Goal: Task Accomplishment & Management: Manage account settings

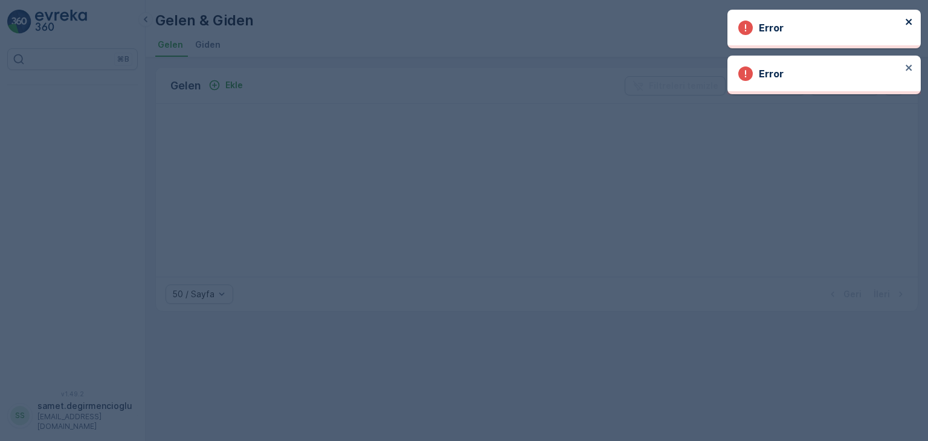
click at [911, 20] on icon "close" at bounding box center [908, 22] width 6 height 6
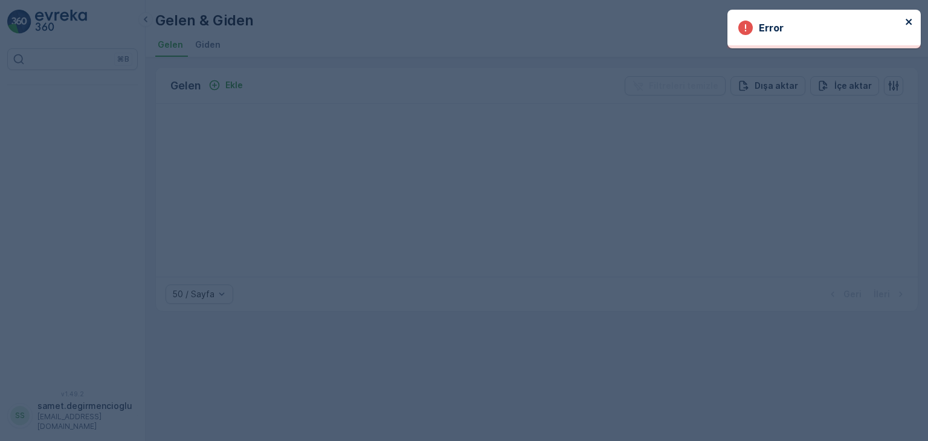
click at [909, 66] on body "Error ⌘B v 1.49.2 SS samet.degirmencioglu [EMAIL_ADDRESS][DOMAIN_NAME] Gelen & …" at bounding box center [464, 220] width 928 height 441
click at [908, 21] on icon "close" at bounding box center [908, 22] width 6 height 6
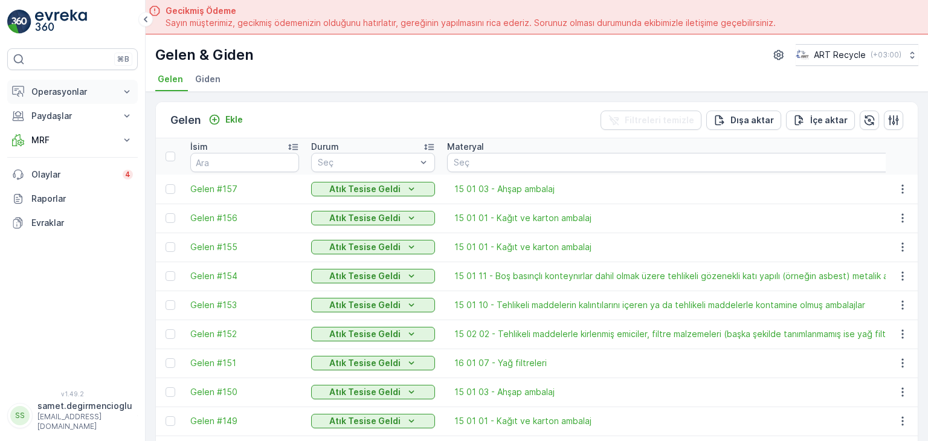
click at [59, 91] on p "Operasyonlar" at bounding box center [72, 92] width 82 height 12
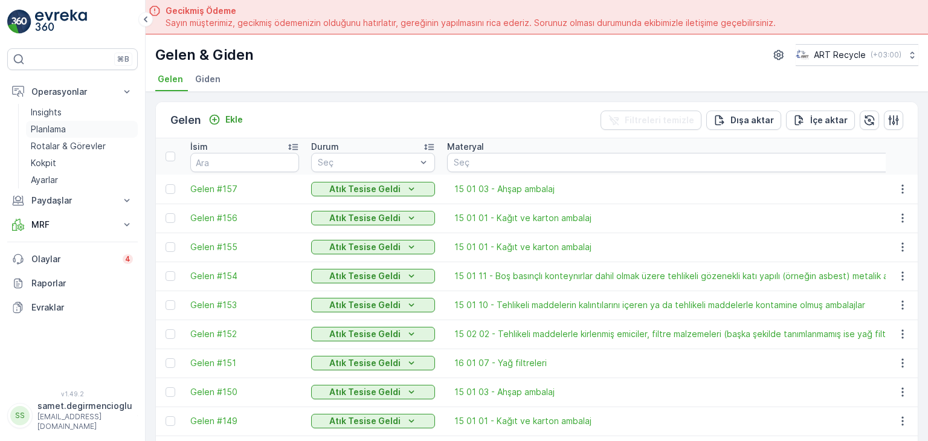
click at [65, 129] on p "Planlama" at bounding box center [48, 129] width 35 height 12
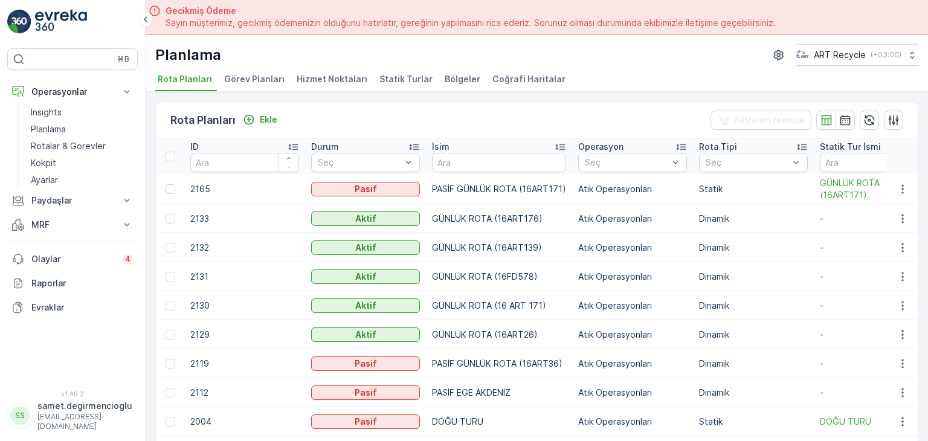
click at [315, 79] on span "Hizmet Noktaları" at bounding box center [331, 79] width 71 height 12
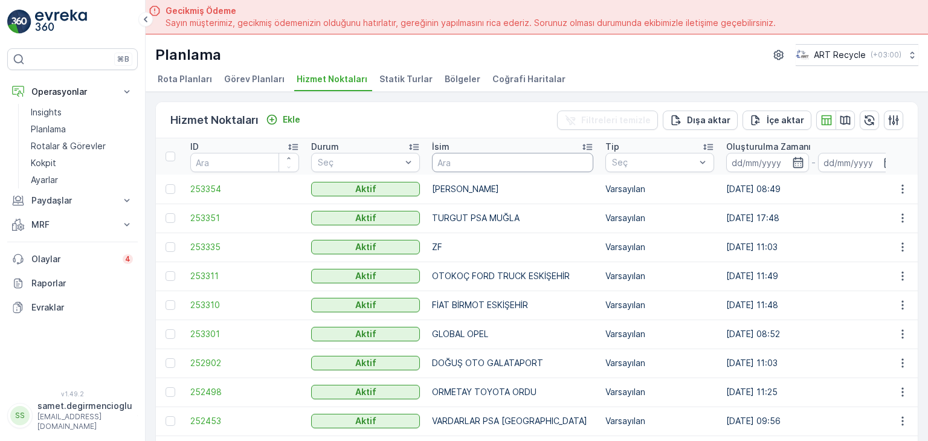
click at [479, 165] on input "text" at bounding box center [512, 162] width 161 height 19
type input "STARW"
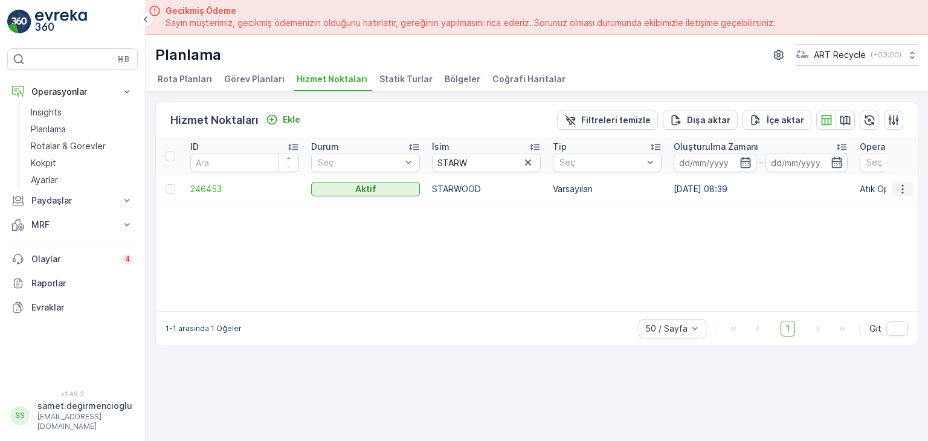
click at [897, 189] on icon "button" at bounding box center [902, 189] width 12 height 12
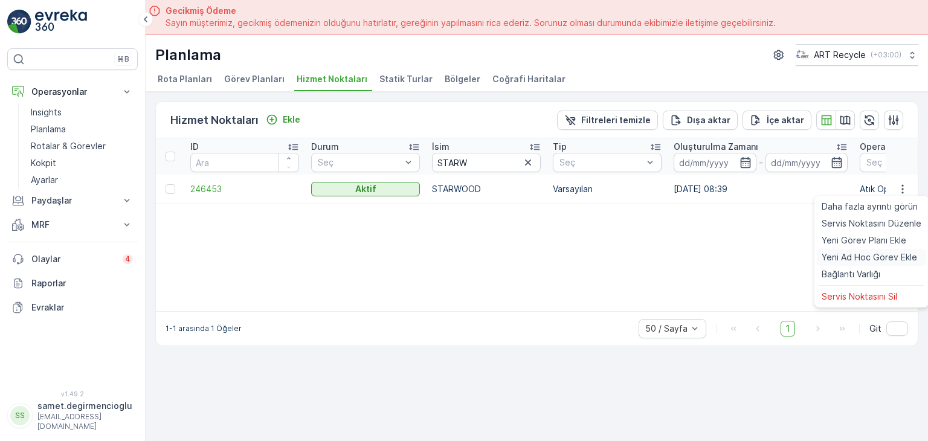
click at [862, 252] on span "Yeni Ad Hoc Görev Ekle" at bounding box center [868, 257] width 95 height 12
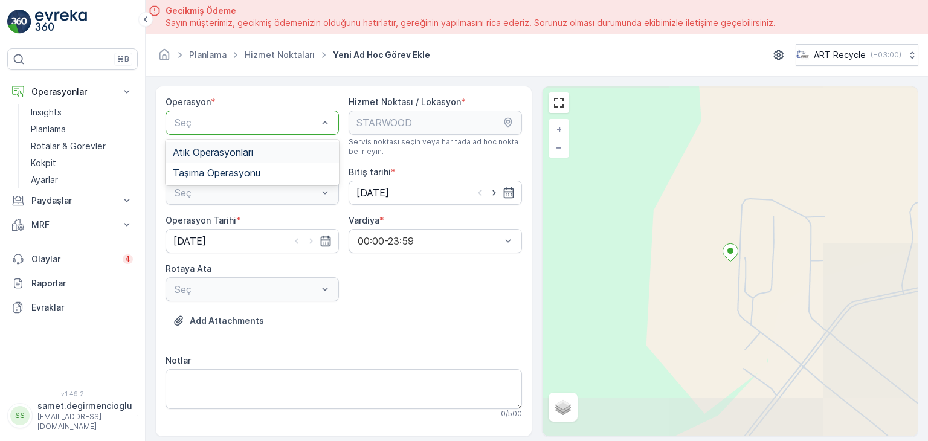
click at [242, 153] on span "Atık Operasyonları" at bounding box center [213, 152] width 80 height 11
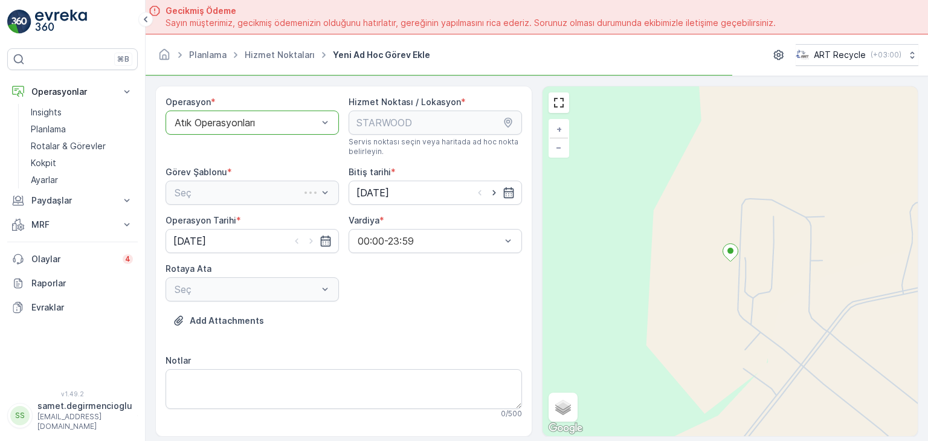
click at [244, 190] on div "Seç" at bounding box center [251, 193] width 173 height 24
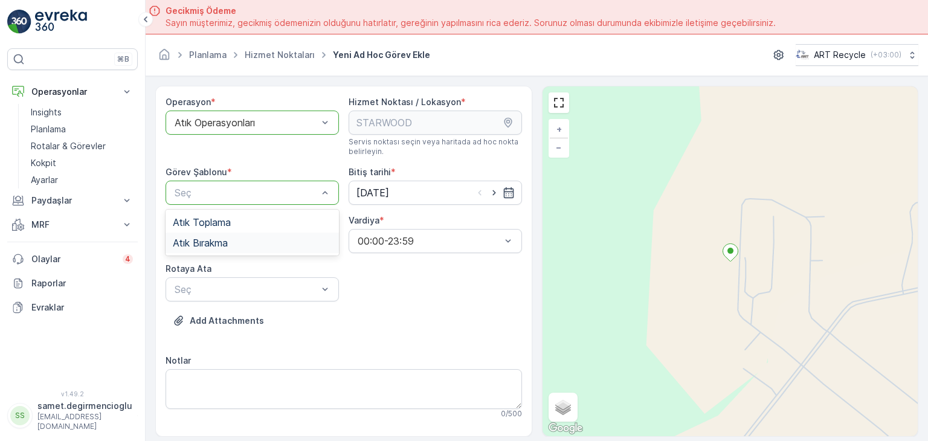
click at [227, 242] on span "Atık Bırakma" at bounding box center [200, 242] width 55 height 11
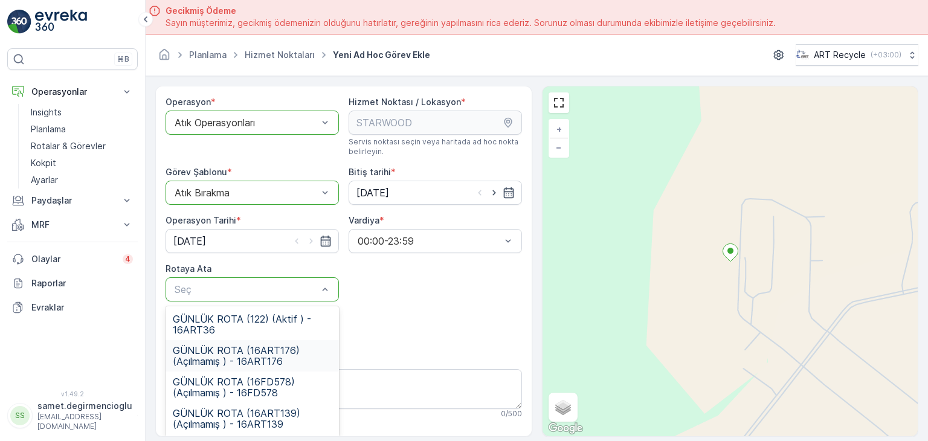
drag, startPoint x: 301, startPoint y: 352, endPoint x: 325, endPoint y: 341, distance: 26.5
click at [301, 353] on span "GÜNLÜK ROTA (16ART176) (Açılmamış ) - 16ART176" at bounding box center [252, 356] width 159 height 22
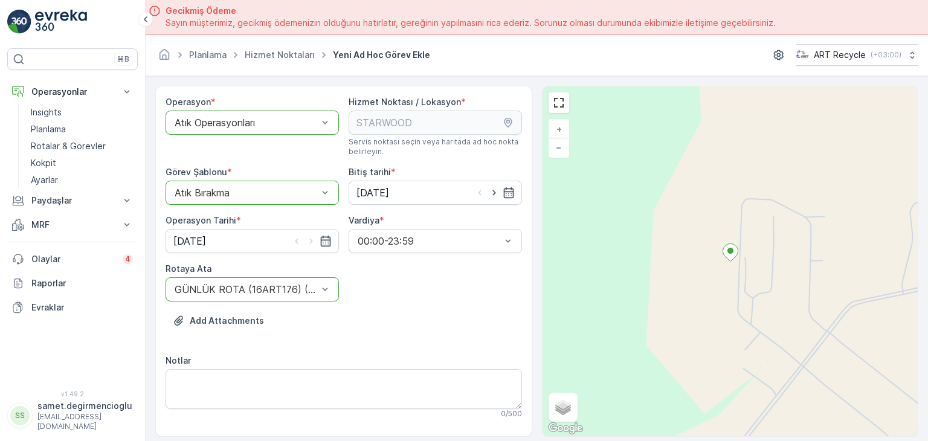
drag, startPoint x: 371, startPoint y: 330, endPoint x: 467, endPoint y: 282, distance: 107.5
click at [372, 330] on div "Add Attachments" at bounding box center [343, 328] width 356 height 34
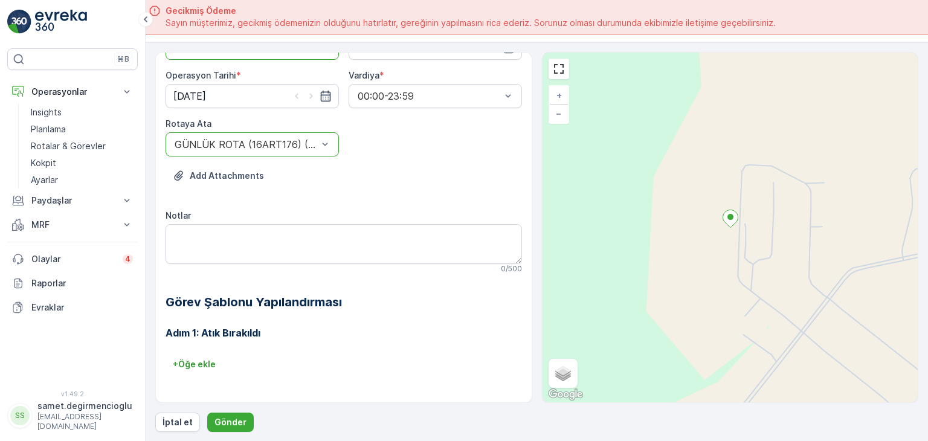
scroll to position [34, 0]
click at [225, 423] on p "Gönder" at bounding box center [230, 422] width 32 height 12
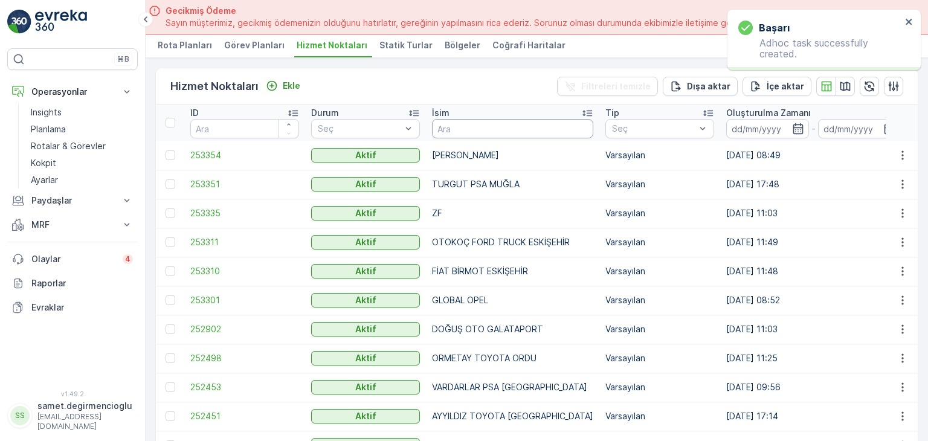
click at [476, 133] on input "text" at bounding box center [512, 128] width 161 height 19
type input "STARW"
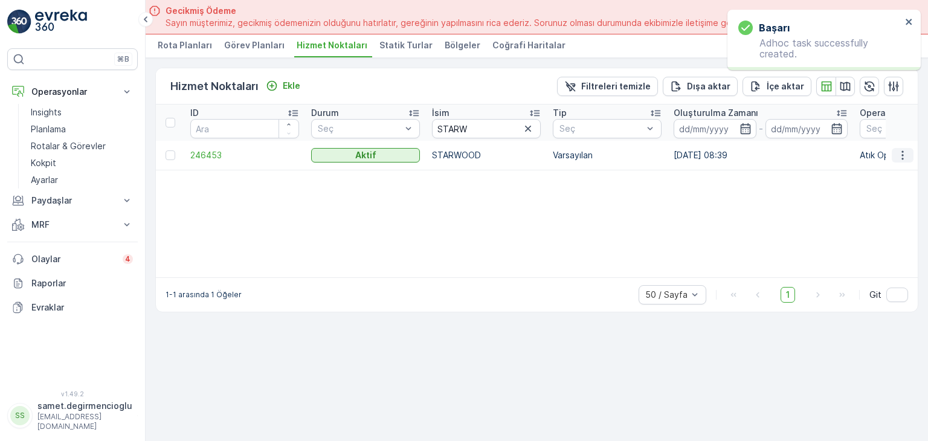
click at [898, 148] on button "button" at bounding box center [902, 155] width 22 height 14
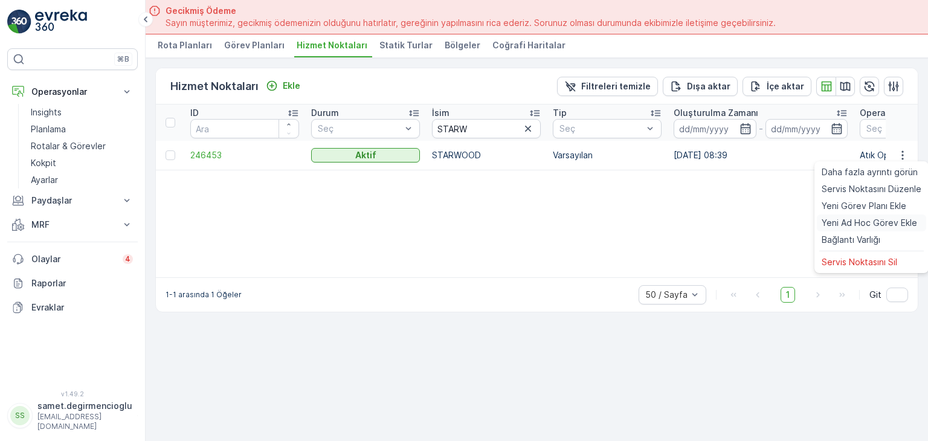
click at [833, 215] on div "Yeni Ad Hoc Görev Ekle" at bounding box center [870, 222] width 109 height 17
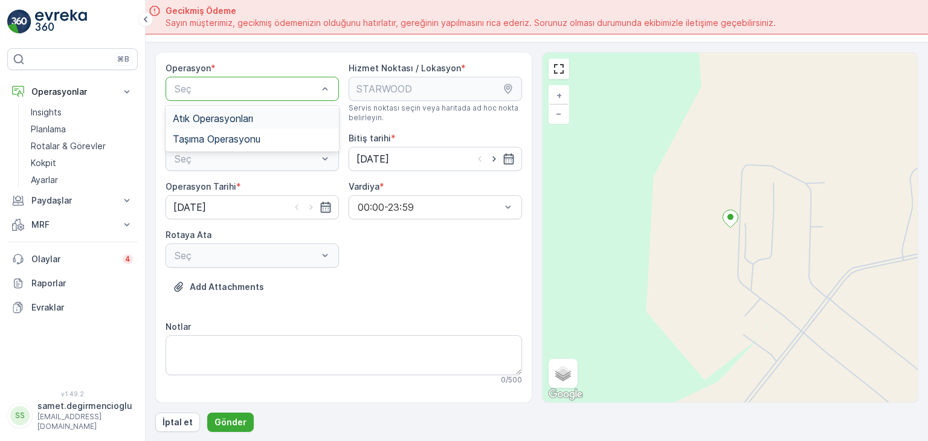
click at [225, 79] on div "Seç" at bounding box center [251, 89] width 173 height 24
click at [214, 119] on span "Atık Operasyonları" at bounding box center [213, 118] width 80 height 11
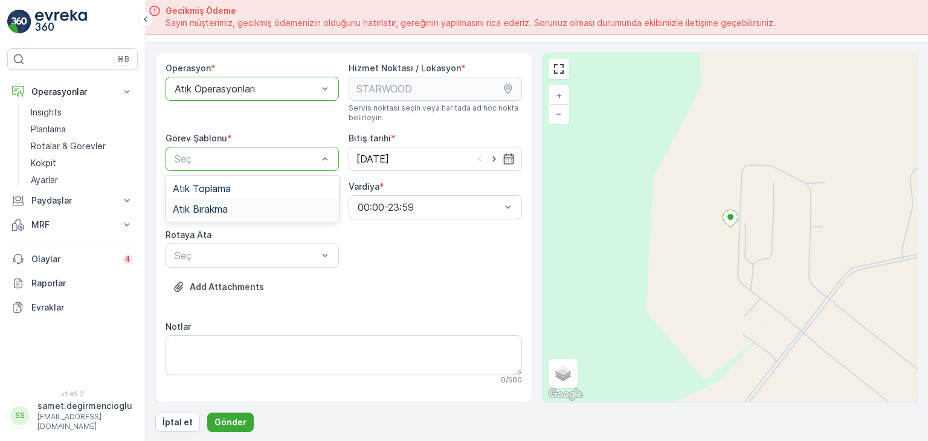
click at [228, 205] on span "Atık Bırakma" at bounding box center [200, 208] width 55 height 11
click at [232, 246] on div "Seç" at bounding box center [251, 255] width 173 height 24
drag, startPoint x: 338, startPoint y: 290, endPoint x: 328, endPoint y: 271, distance: 22.1
click at [336, 298] on div "Add Attachments" at bounding box center [343, 294] width 356 height 34
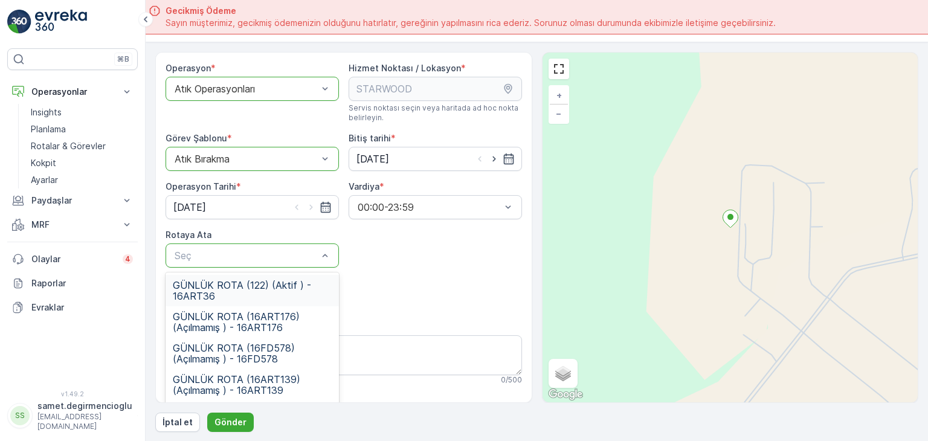
drag, startPoint x: 322, startPoint y: 260, endPoint x: 325, endPoint y: 269, distance: 9.8
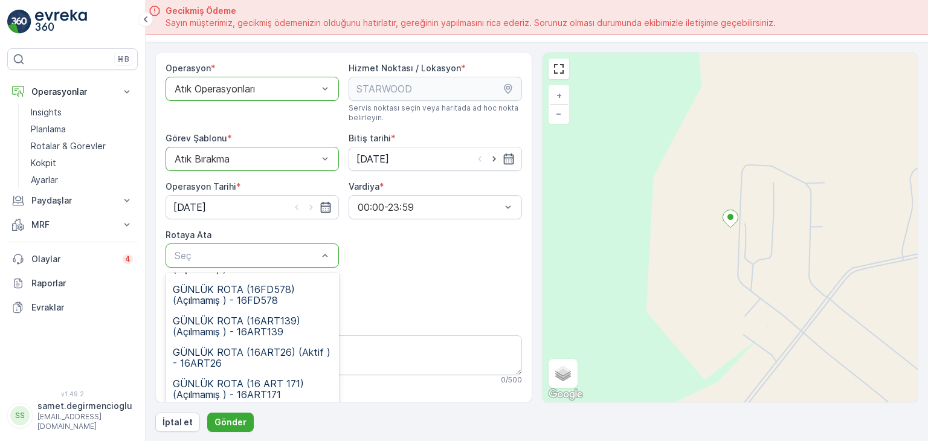
scroll to position [60, 0]
click at [296, 348] on span "GÜNLÜK ROTA (16ART26) (Aktif ) - 16ART26" at bounding box center [252, 356] width 159 height 22
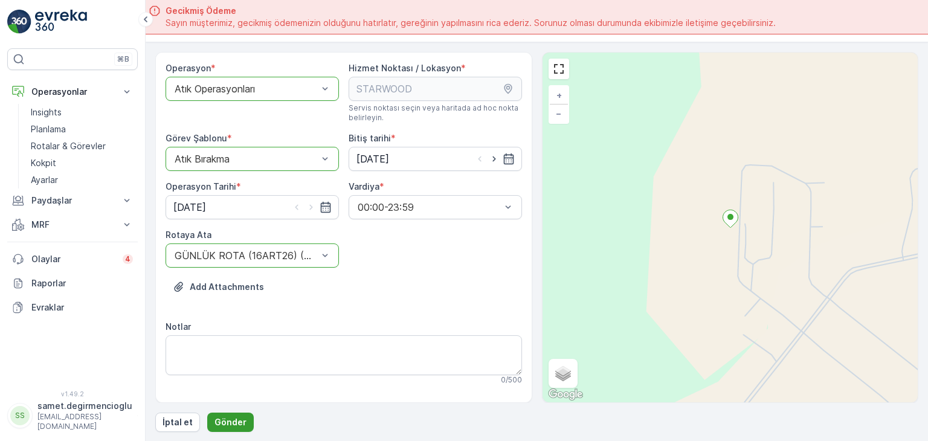
click at [237, 416] on p "Gönder" at bounding box center [230, 422] width 32 height 12
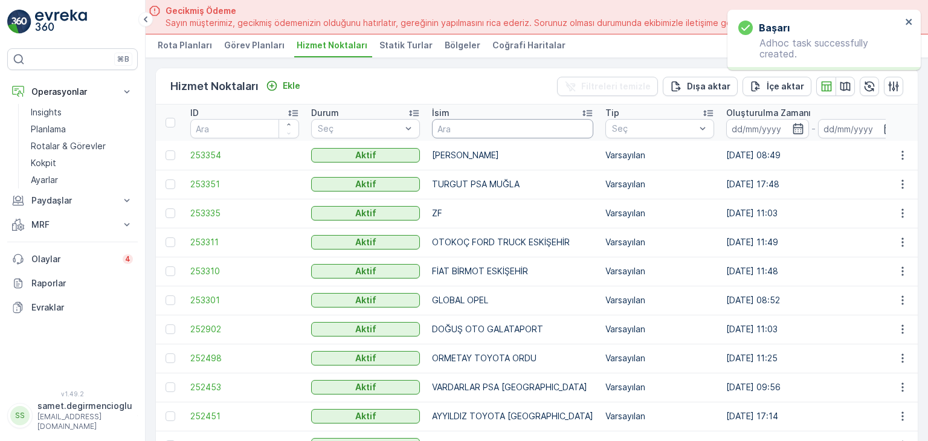
click at [461, 129] on input "text" at bounding box center [512, 128] width 161 height 19
type input "BPLAS"
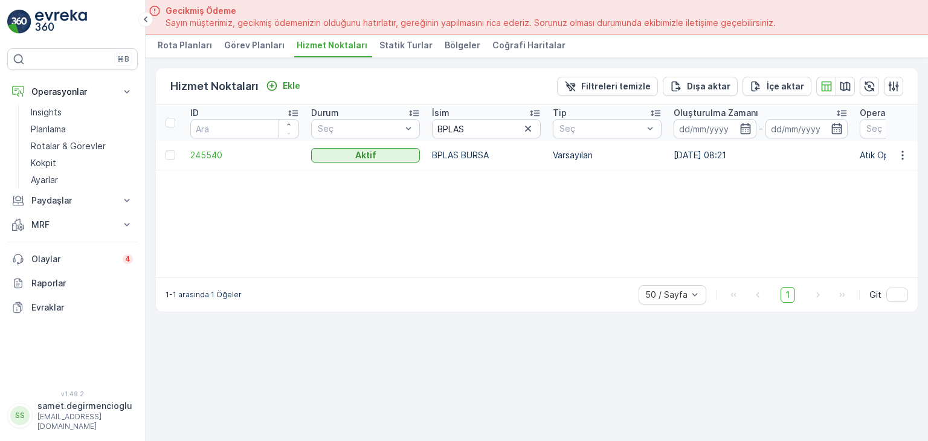
click at [901, 146] on td at bounding box center [901, 155] width 33 height 29
click at [897, 156] on icon "button" at bounding box center [902, 155] width 12 height 12
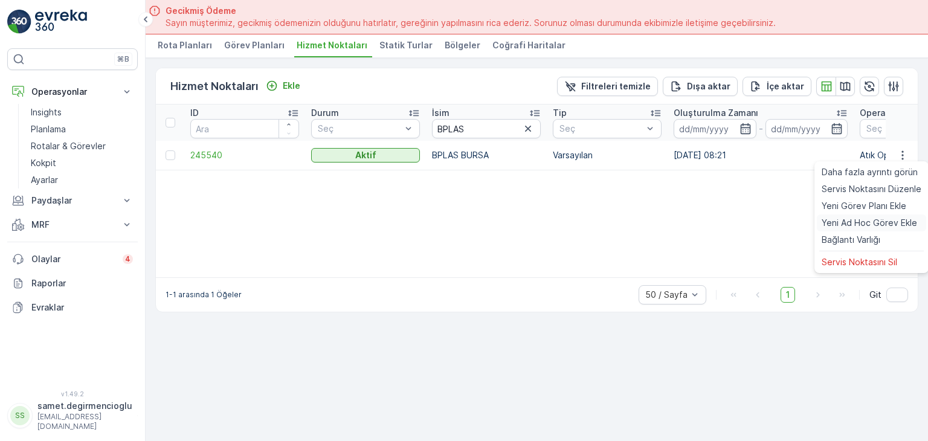
click at [853, 224] on span "Yeni Ad Hoc Görev Ekle" at bounding box center [868, 223] width 95 height 12
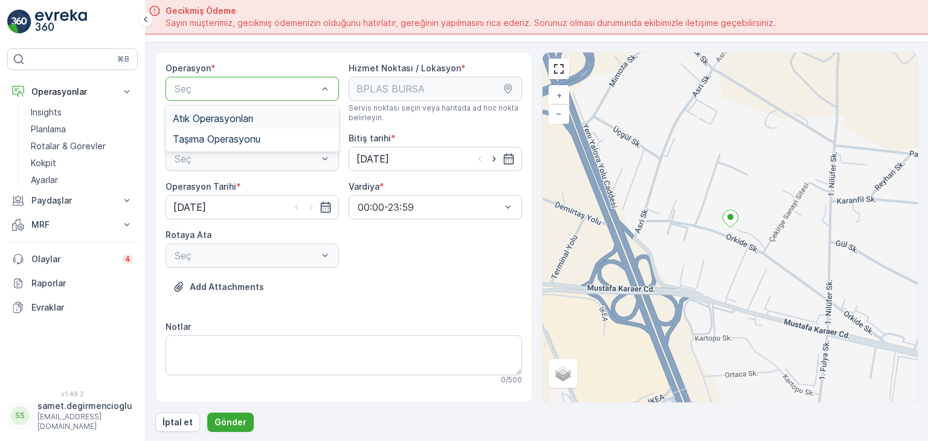
click at [215, 122] on span "Atık Operasyonları" at bounding box center [213, 118] width 80 height 11
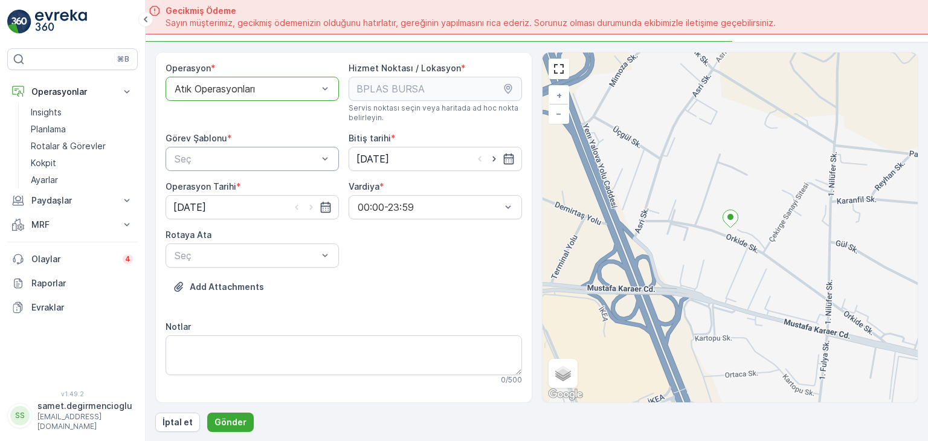
click at [222, 167] on div "Seç" at bounding box center [251, 159] width 173 height 24
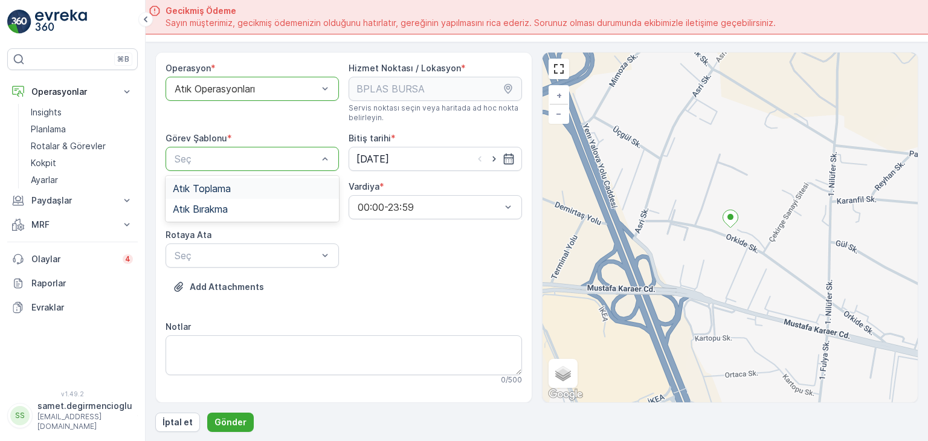
click at [222, 187] on span "Atık Toplama" at bounding box center [202, 188] width 58 height 11
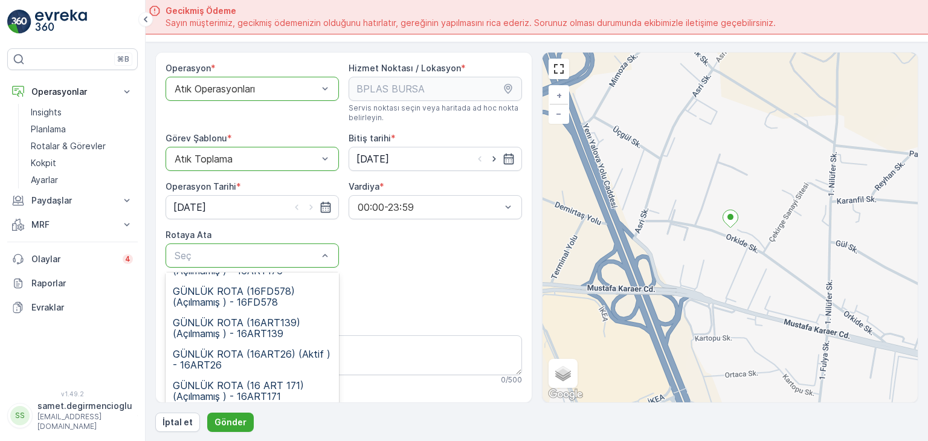
scroll to position [60, 0]
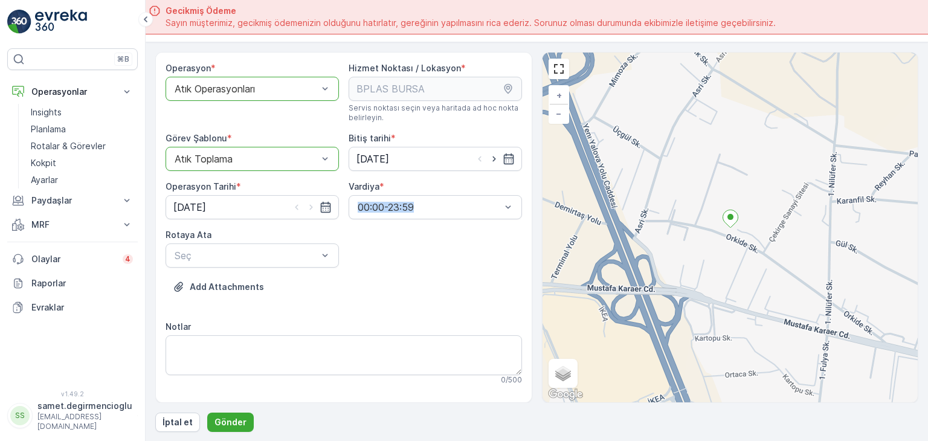
drag, startPoint x: 534, startPoint y: 202, endPoint x: 530, endPoint y: 217, distance: 16.4
click at [530, 217] on div "Operasyon * option Atık Operasyonları, selected. Atık Operasyonları Hizmet Nokt…" at bounding box center [536, 227] width 763 height 351
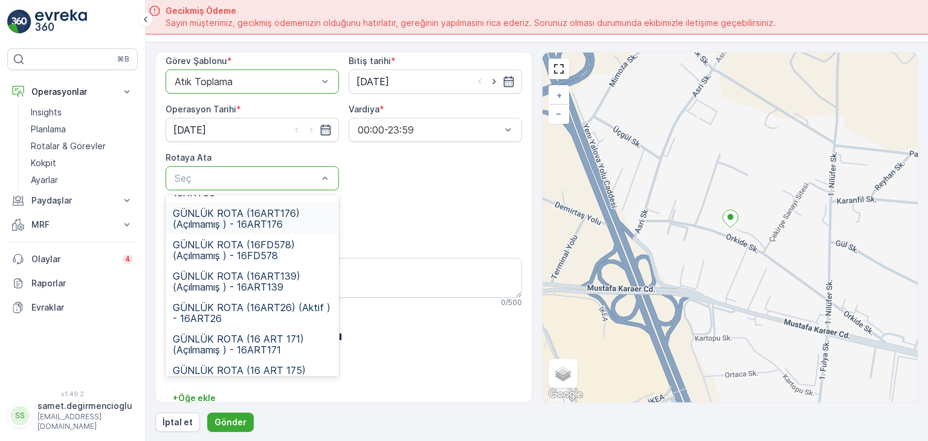
scroll to position [43, 0]
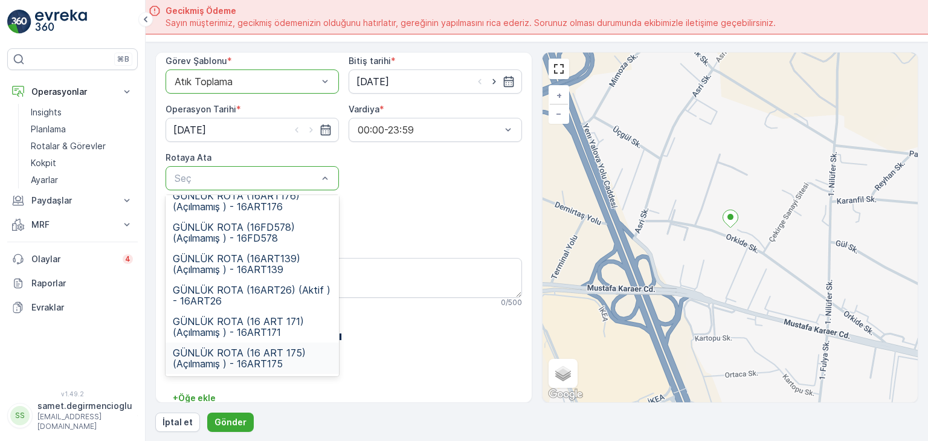
drag, startPoint x: 291, startPoint y: 348, endPoint x: 277, endPoint y: 361, distance: 19.3
click at [291, 348] on span "GÜNLÜK ROTA (16 ART 175) (Açılmamış ) - 16ART175" at bounding box center [252, 358] width 159 height 22
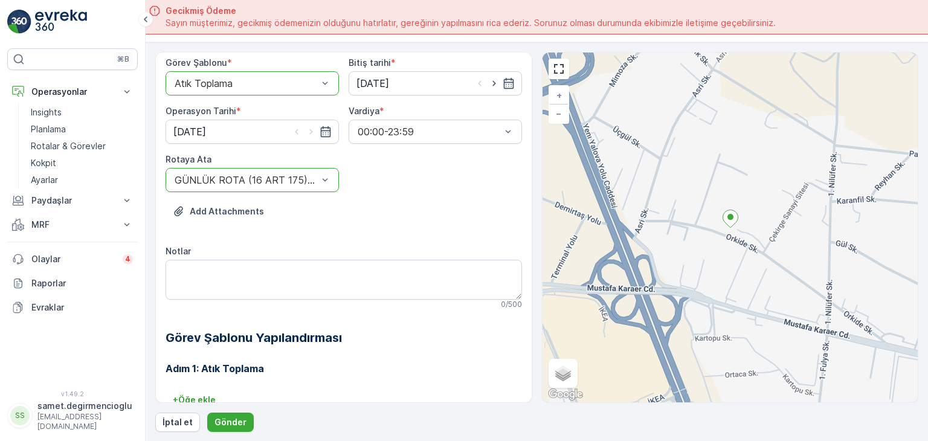
scroll to position [82, 0]
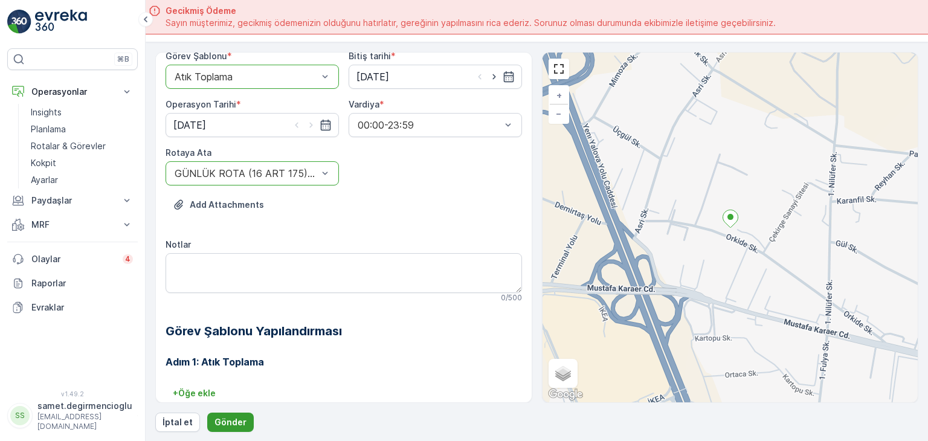
click at [222, 425] on p "Gönder" at bounding box center [230, 422] width 32 height 12
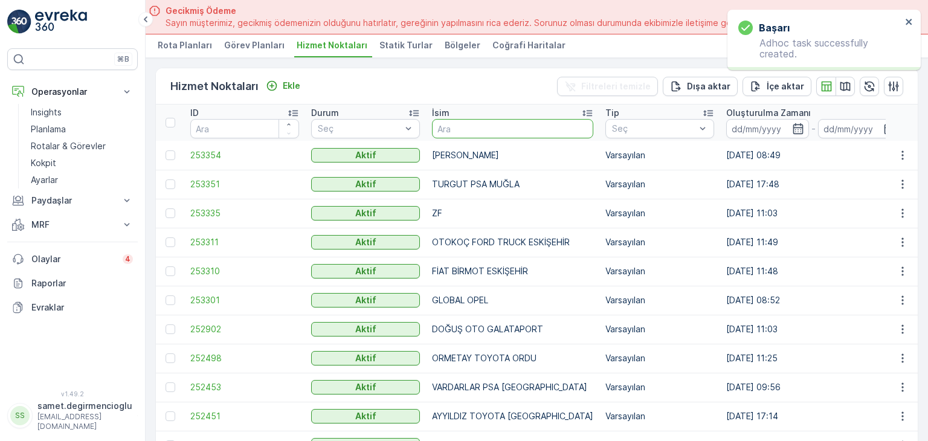
click at [481, 127] on input "text" at bounding box center [512, 128] width 161 height 19
type input "BPLA"
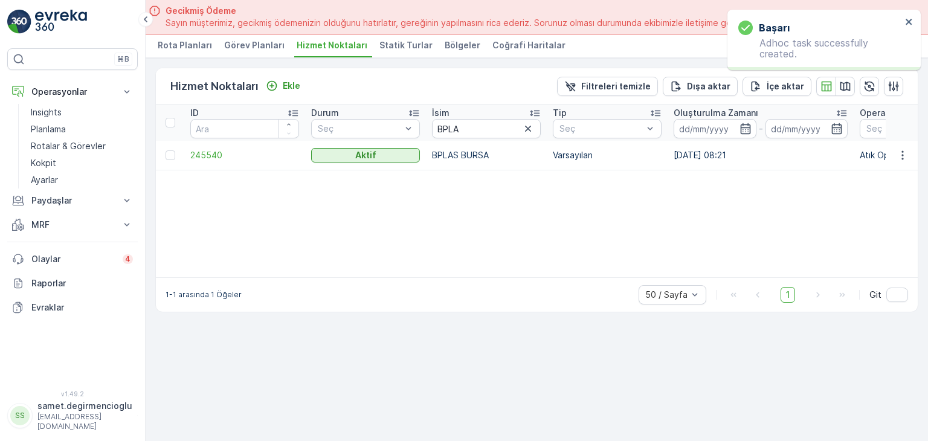
click at [904, 144] on td at bounding box center [901, 155] width 33 height 29
click at [901, 149] on icon "button" at bounding box center [902, 155] width 12 height 12
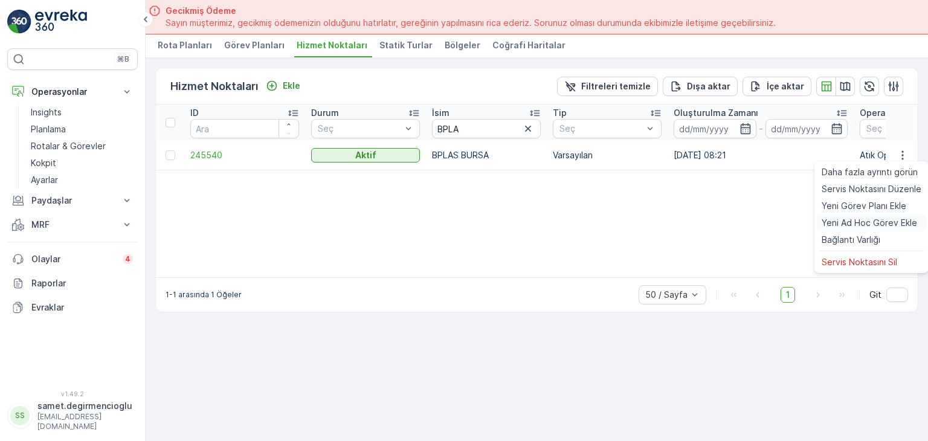
click at [857, 218] on span "Yeni Ad Hoc Görev Ekle" at bounding box center [868, 223] width 95 height 12
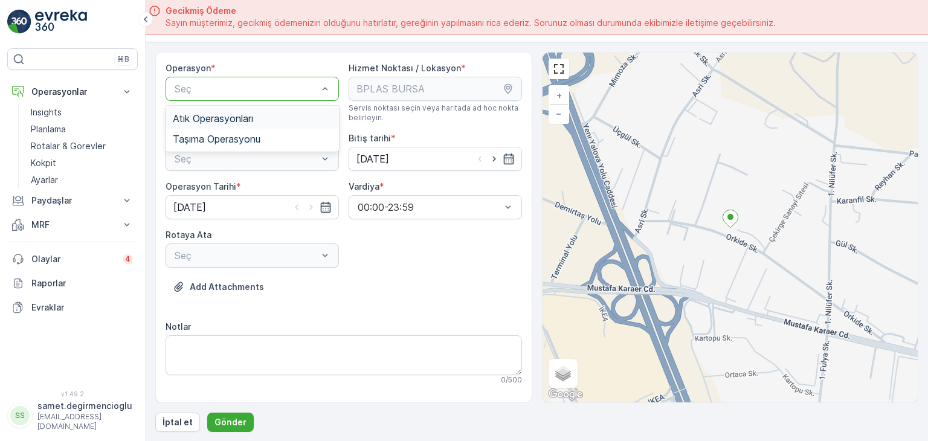
click at [216, 114] on span "Atık Operasyonları" at bounding box center [213, 118] width 80 height 11
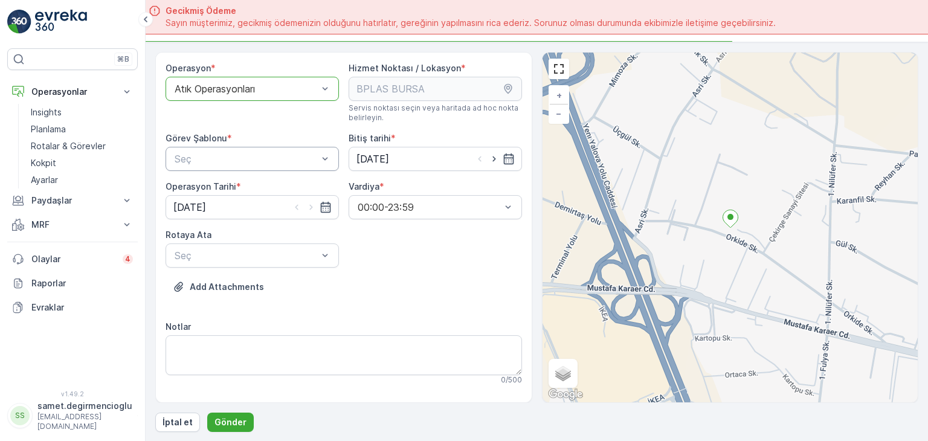
click at [222, 147] on div "Seç" at bounding box center [251, 159] width 173 height 24
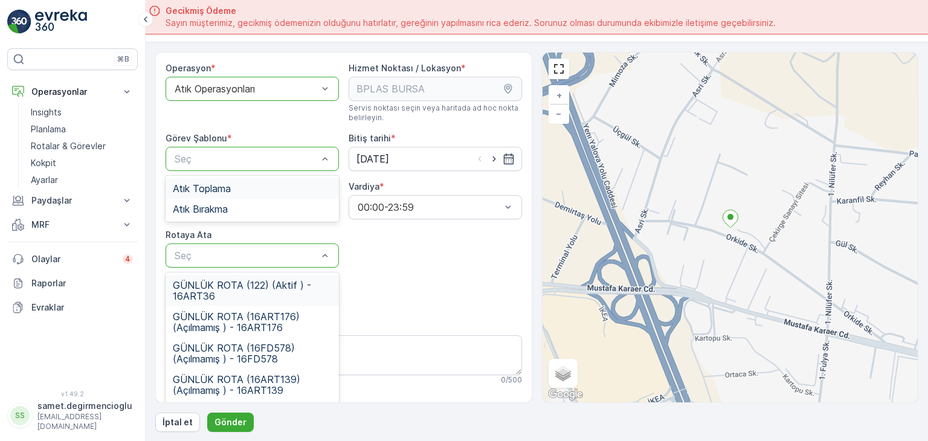
drag, startPoint x: 221, startPoint y: 178, endPoint x: 217, endPoint y: 185, distance: 7.9
click at [219, 182] on div "Atık Toplama Atık Bırakma" at bounding box center [251, 199] width 173 height 46
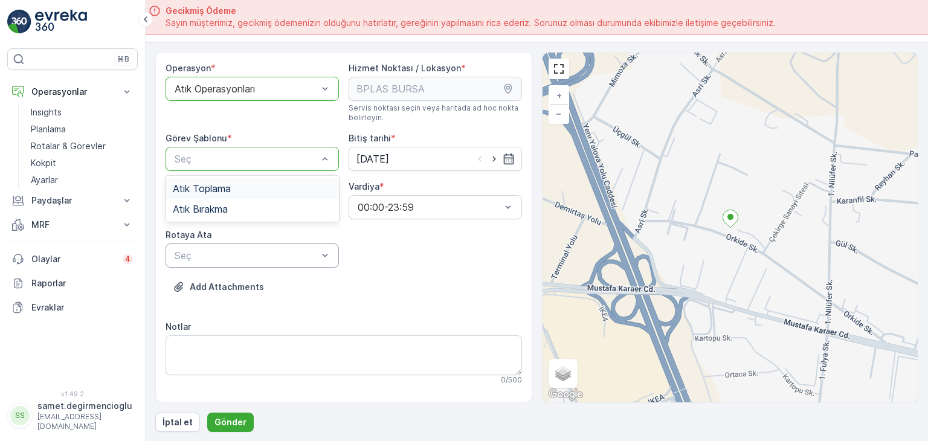
drag, startPoint x: 216, startPoint y: 187, endPoint x: 205, endPoint y: 222, distance: 37.1
click at [216, 188] on span "Atık Toplama" at bounding box center [202, 188] width 58 height 11
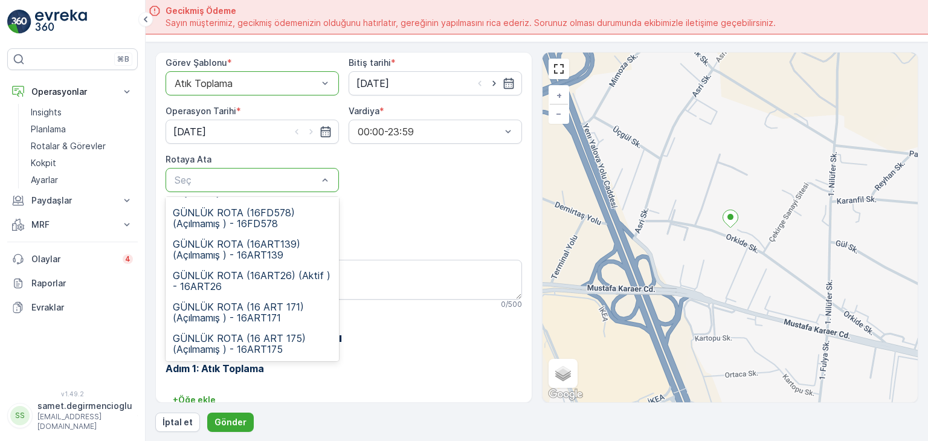
scroll to position [78, 0]
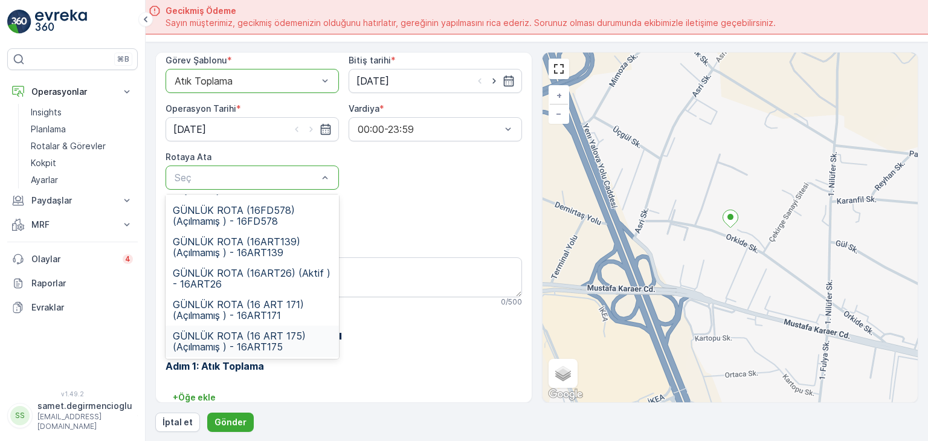
click at [242, 348] on span "GÜNLÜK ROTA (16 ART 175) (Açılmamış ) - 16ART175" at bounding box center [252, 341] width 159 height 22
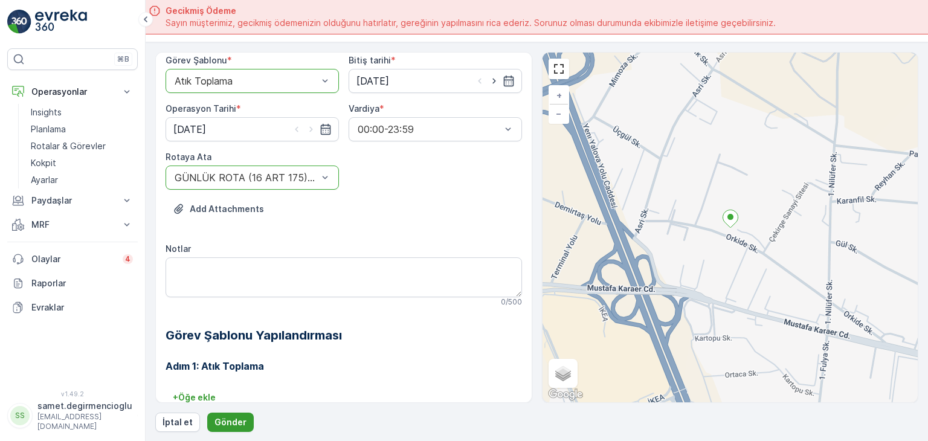
click at [234, 418] on p "Gönder" at bounding box center [230, 422] width 32 height 12
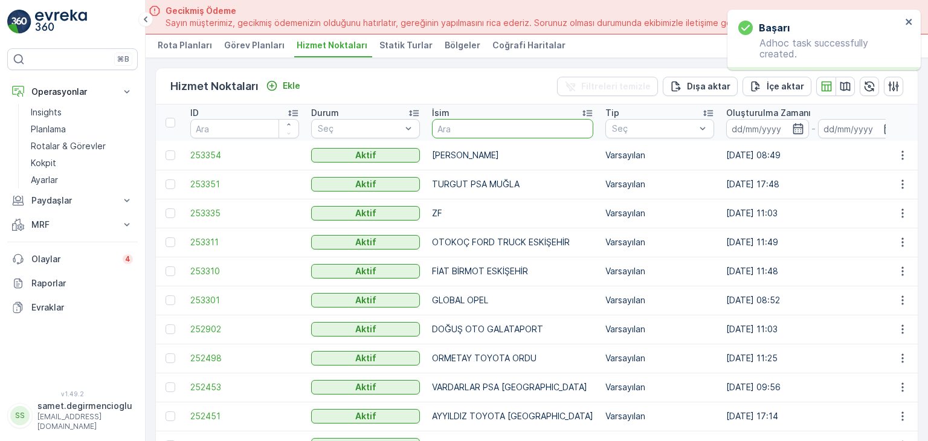
click at [483, 129] on input "text" at bounding box center [512, 128] width 161 height 19
type input "BPLA"
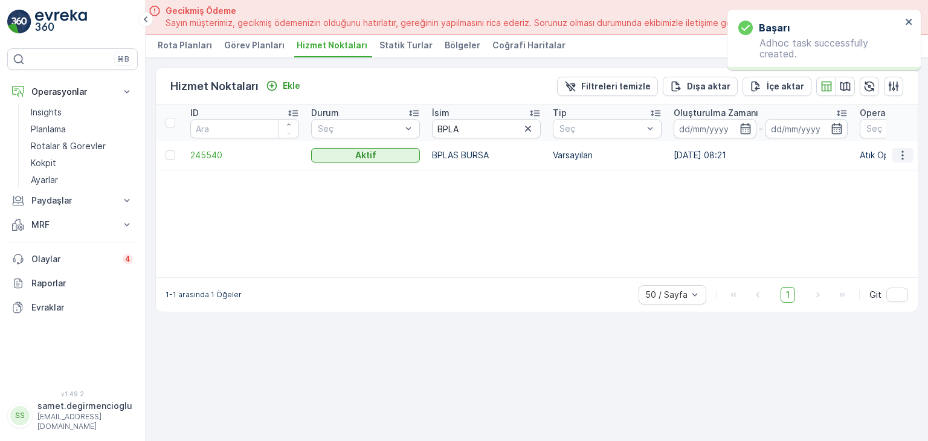
click at [905, 149] on icon "button" at bounding box center [902, 155] width 12 height 12
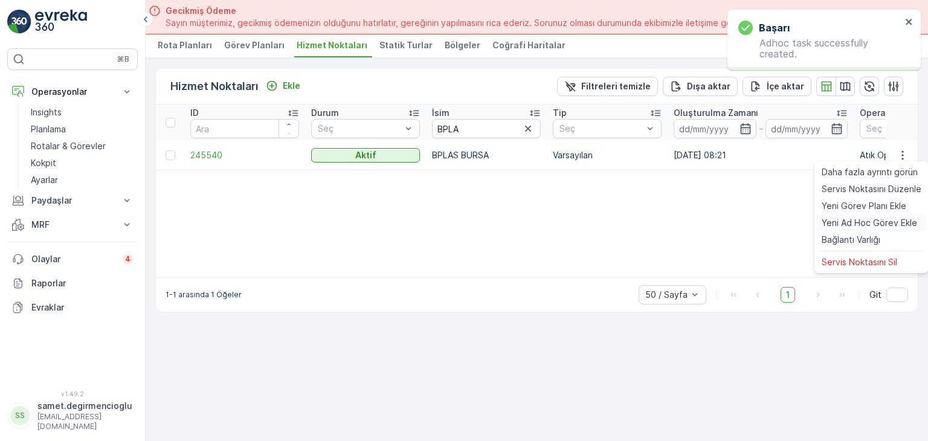
click at [855, 222] on span "Yeni Ad Hoc Görev Ekle" at bounding box center [868, 223] width 95 height 12
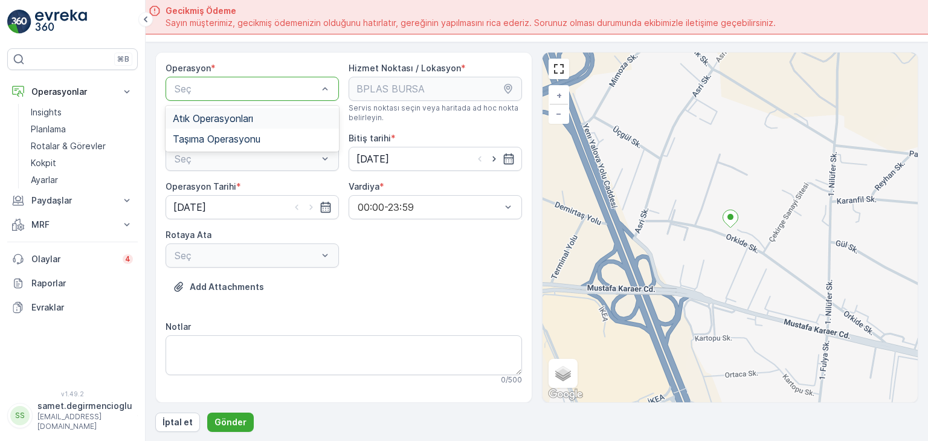
click at [251, 113] on span "Atık Operasyonları" at bounding box center [213, 118] width 80 height 11
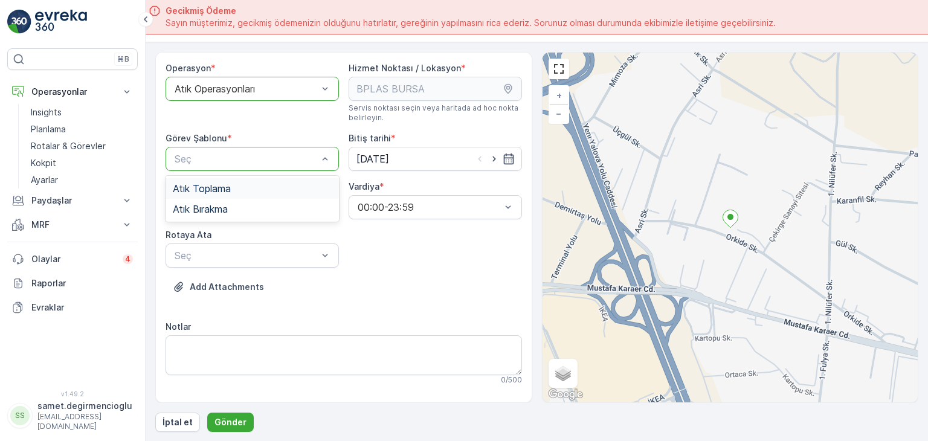
click at [227, 183] on span "Atık Toplama" at bounding box center [202, 188] width 58 height 11
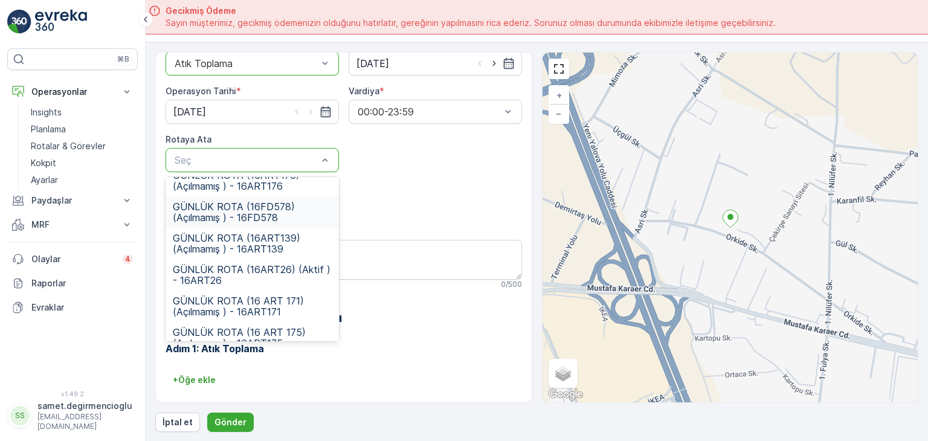
scroll to position [60, 0]
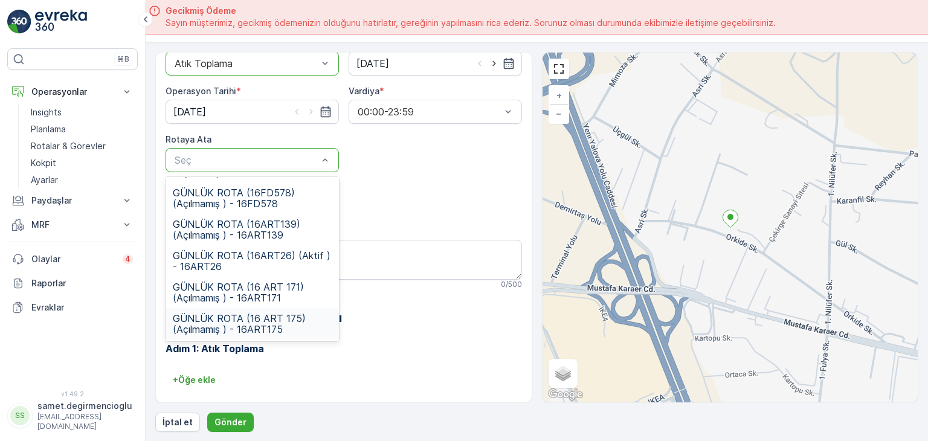
drag, startPoint x: 275, startPoint y: 318, endPoint x: 271, endPoint y: 341, distance: 23.8
click at [274, 318] on span "GÜNLÜK ROTA (16 ART 175) (Açılmamış ) - 16ART175" at bounding box center [252, 324] width 159 height 22
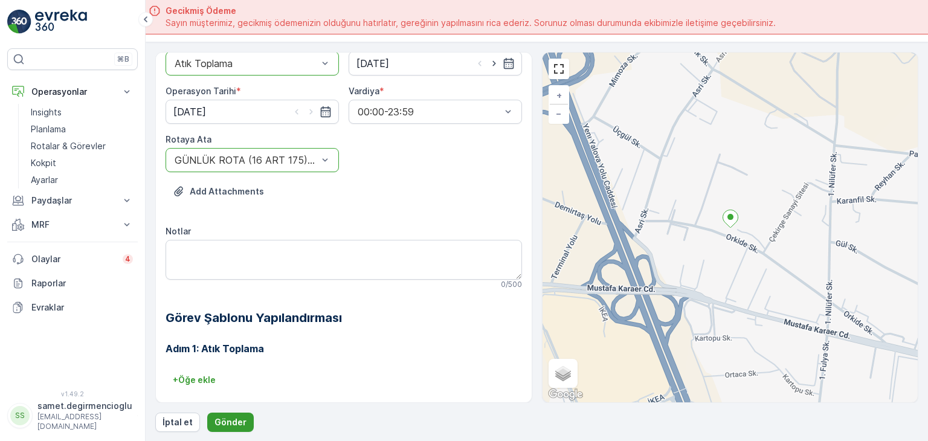
click at [229, 426] on p "Gönder" at bounding box center [230, 422] width 32 height 12
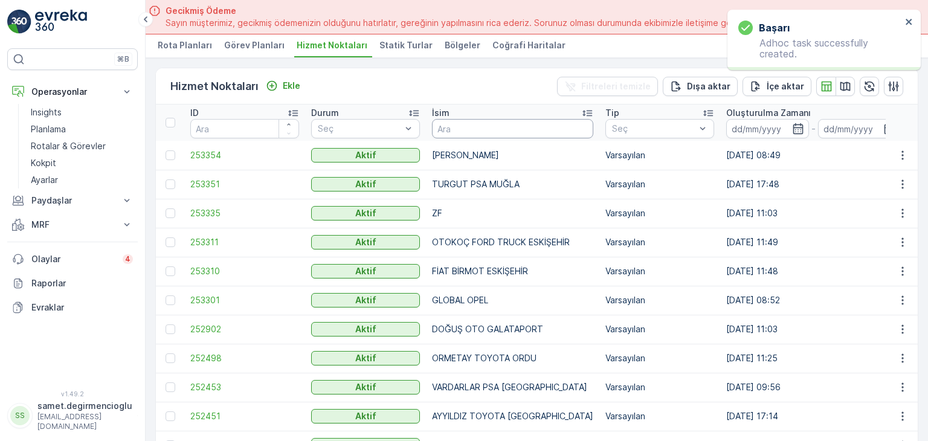
click at [463, 121] on input "text" at bounding box center [512, 128] width 161 height 19
type input "BPLA"
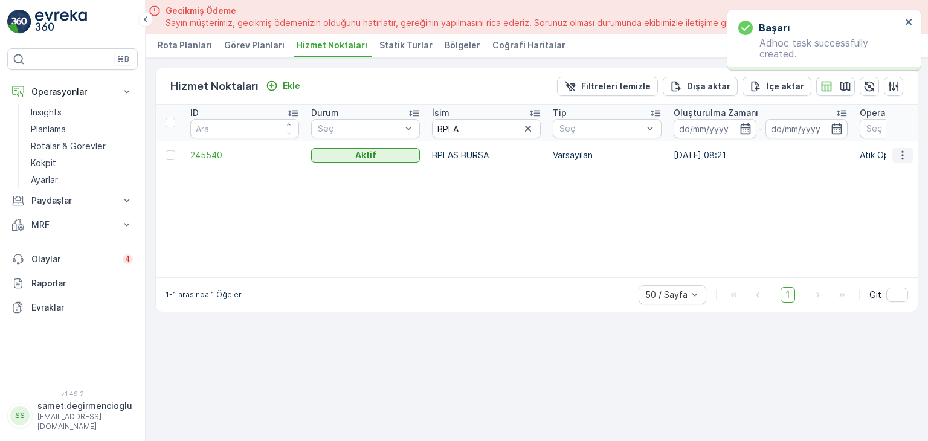
click at [894, 153] on button "button" at bounding box center [902, 155] width 22 height 14
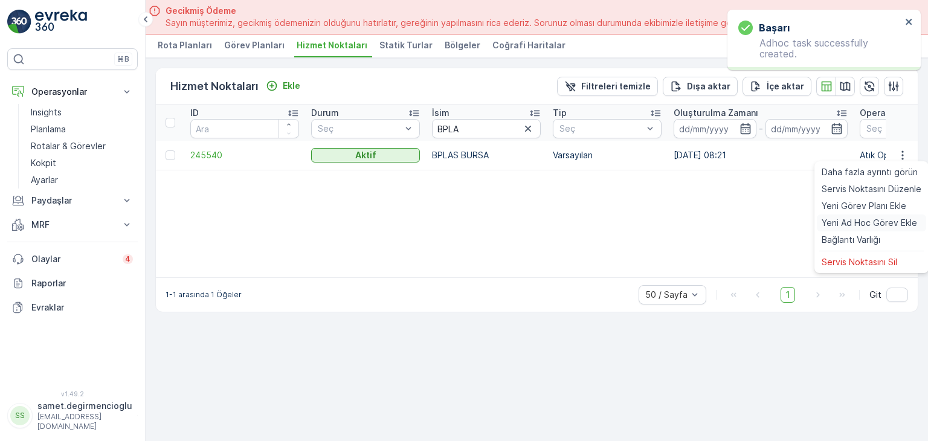
click at [861, 221] on span "Yeni Ad Hoc Görev Ekle" at bounding box center [868, 223] width 95 height 12
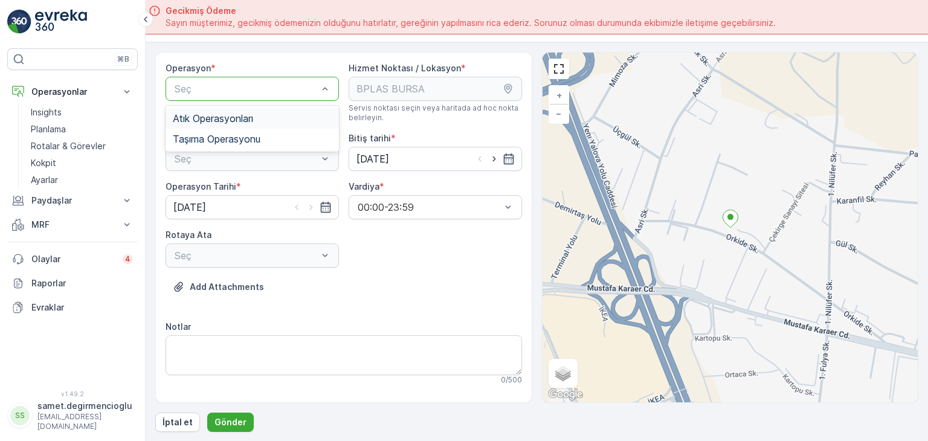
click at [236, 121] on span "Atık Operasyonları" at bounding box center [213, 118] width 80 height 11
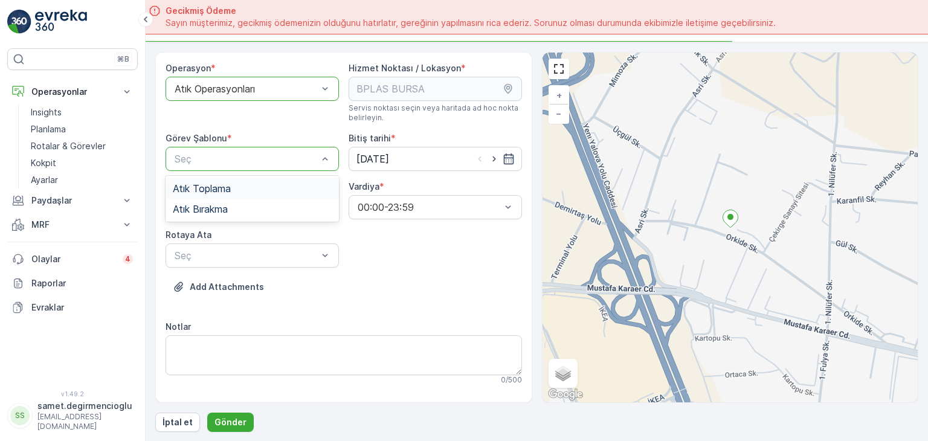
drag, startPoint x: 220, startPoint y: 186, endPoint x: 220, endPoint y: 201, distance: 15.1
click at [220, 187] on span "Atık Toplama" at bounding box center [202, 188] width 58 height 11
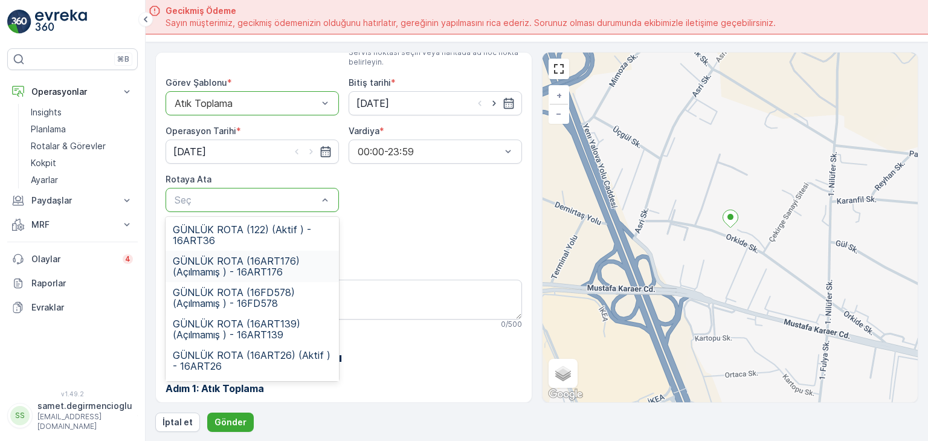
scroll to position [60, 0]
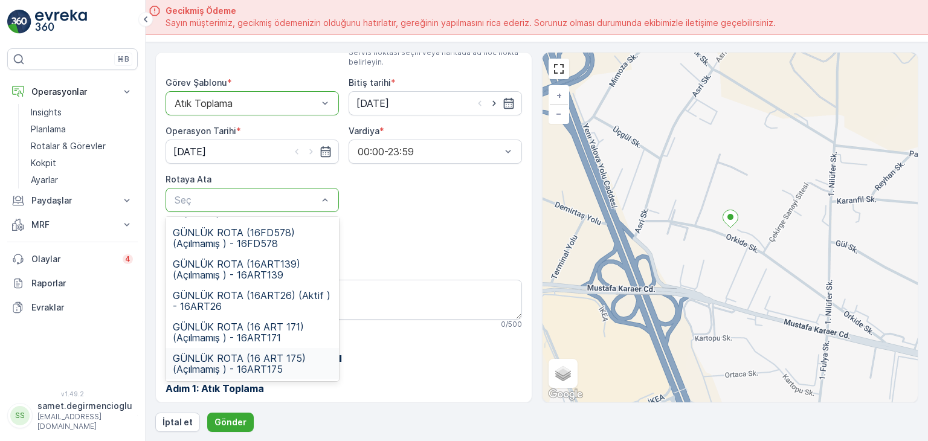
click at [275, 364] on span "GÜNLÜK ROTA (16 ART 175) (Açılmamış ) - 16ART175" at bounding box center [252, 364] width 159 height 22
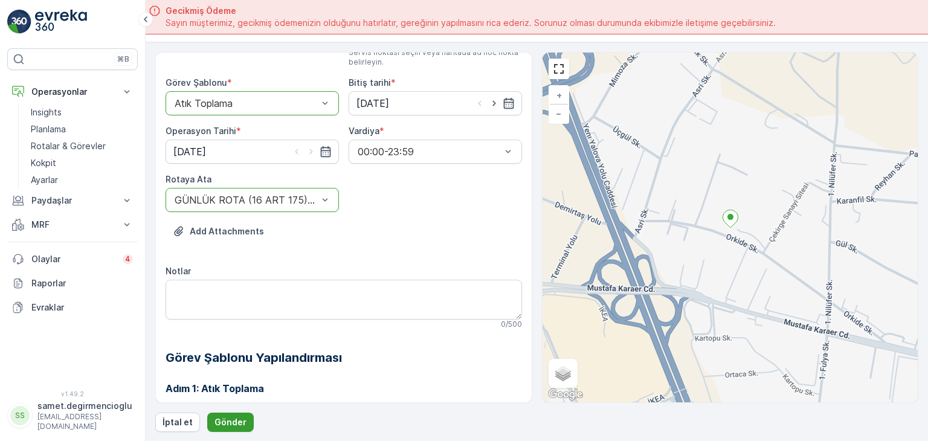
click at [242, 417] on button "Gönder" at bounding box center [230, 421] width 46 height 19
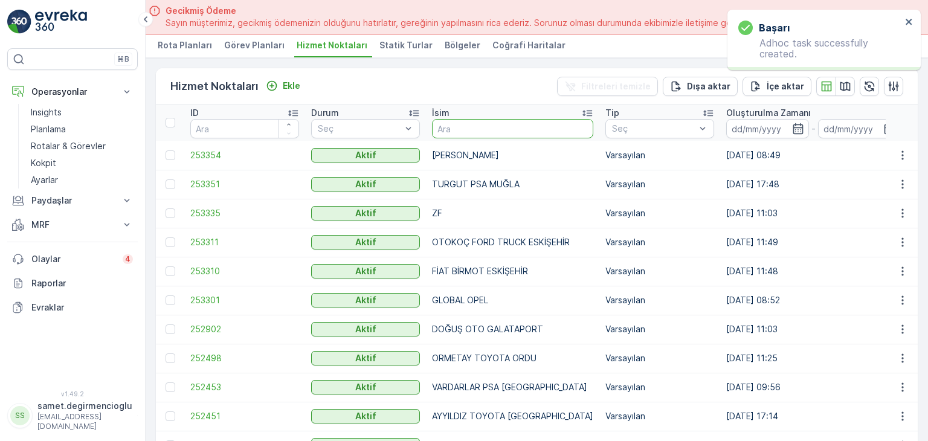
click at [473, 123] on input "text" at bounding box center [512, 128] width 161 height 19
type input "BPL"
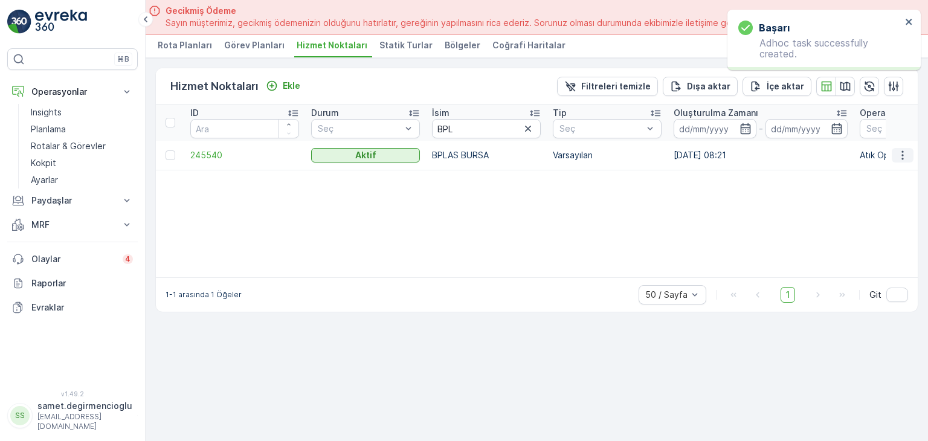
click at [899, 149] on icon "button" at bounding box center [902, 155] width 12 height 12
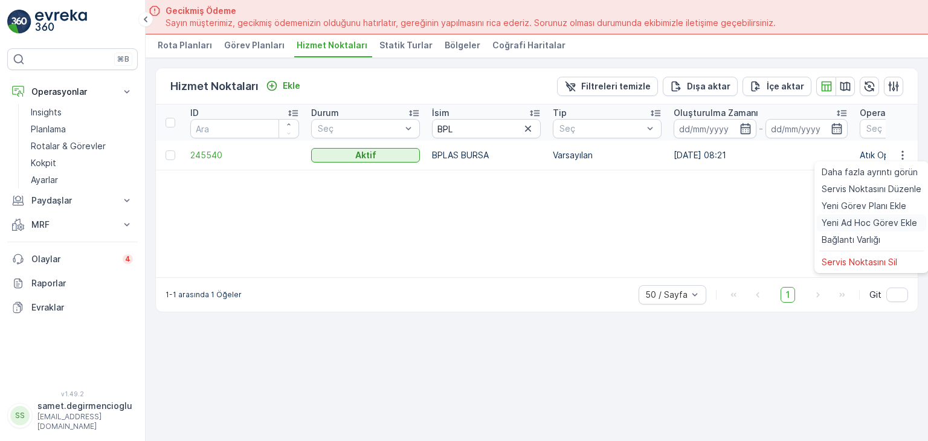
click at [856, 217] on span "Yeni Ad Hoc Görev Ekle" at bounding box center [868, 223] width 95 height 12
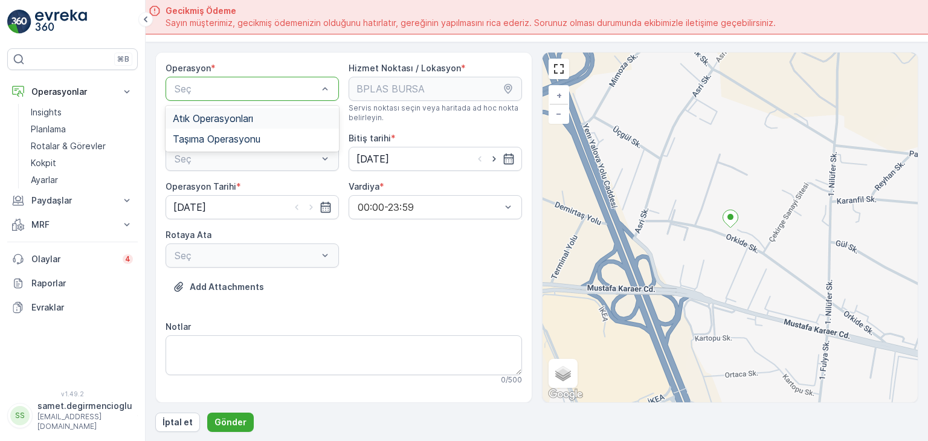
click at [274, 95] on div "Seç" at bounding box center [251, 89] width 173 height 24
click at [261, 114] on div "Atık Operasyonları" at bounding box center [252, 118] width 159 height 11
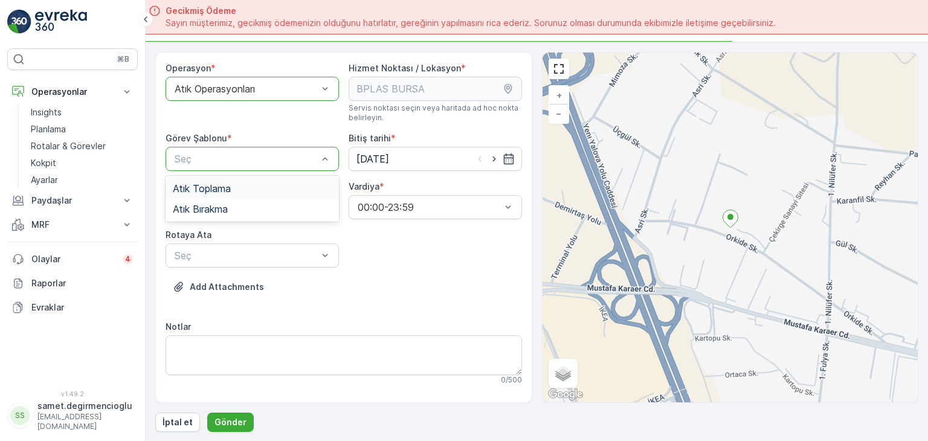
drag, startPoint x: 237, startPoint y: 191, endPoint x: 324, endPoint y: 199, distance: 88.0
click at [237, 191] on div "Atık Toplama" at bounding box center [252, 188] width 159 height 11
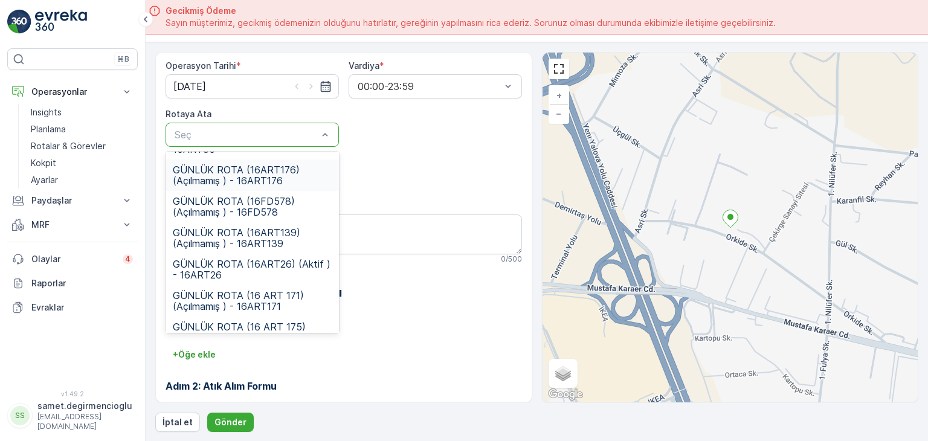
scroll to position [43, 0]
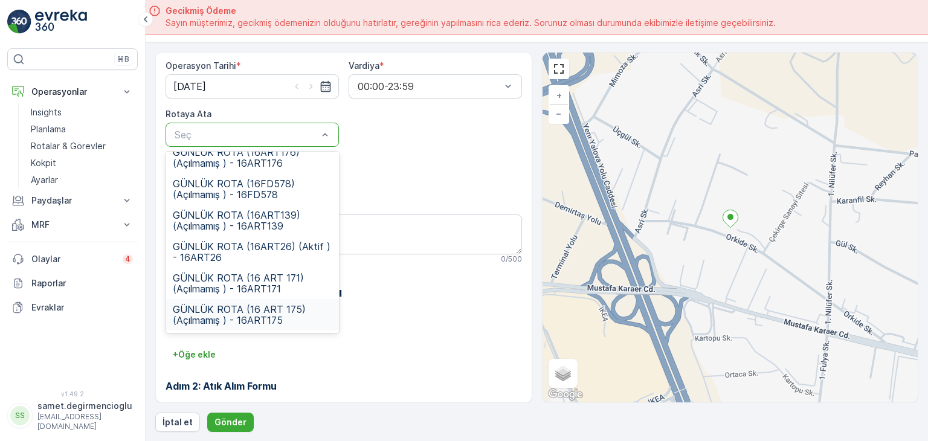
click at [244, 321] on span "GÜNLÜK ROTA (16 ART 175) (Açılmamış ) - 16ART175" at bounding box center [252, 315] width 159 height 22
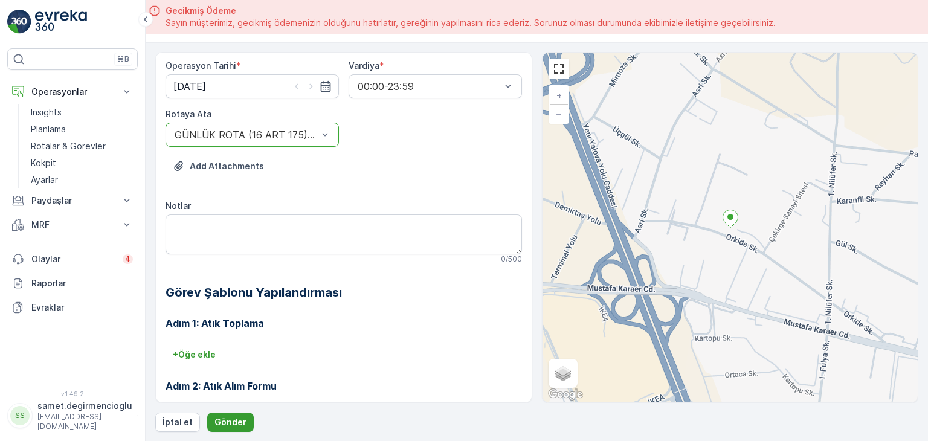
click at [229, 415] on button "Gönder" at bounding box center [230, 421] width 46 height 19
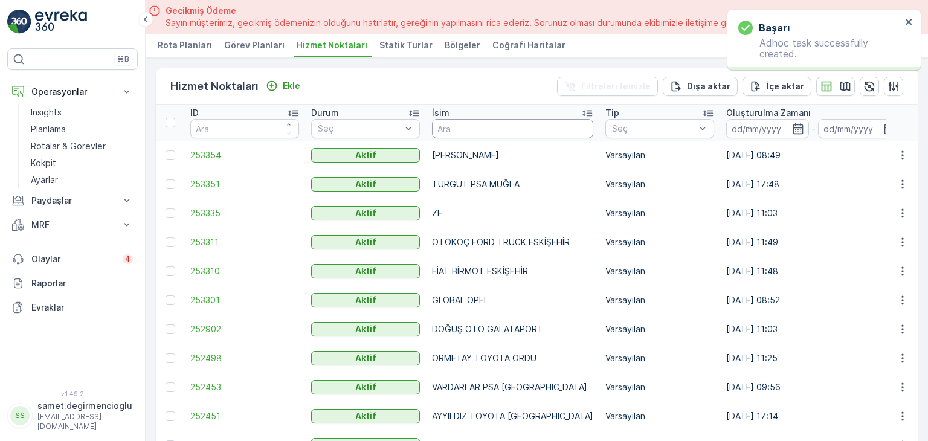
click at [485, 119] on input "text" at bounding box center [512, 128] width 161 height 19
type input "BPL"
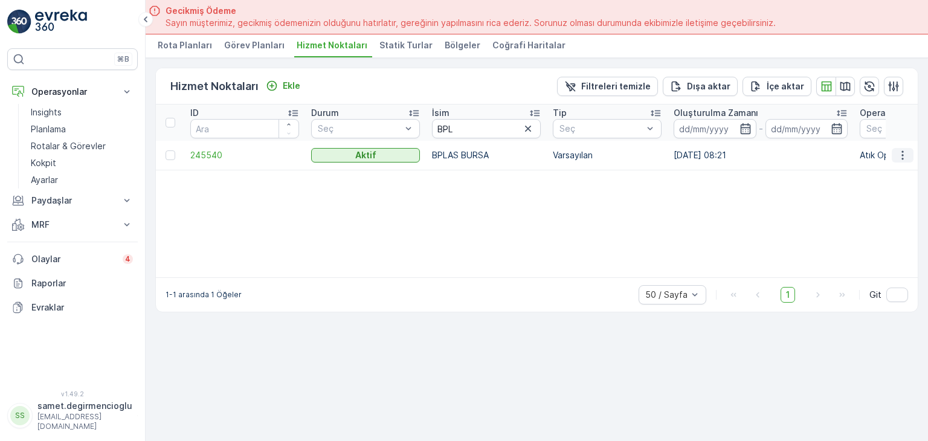
click at [904, 150] on icon "button" at bounding box center [902, 155] width 12 height 12
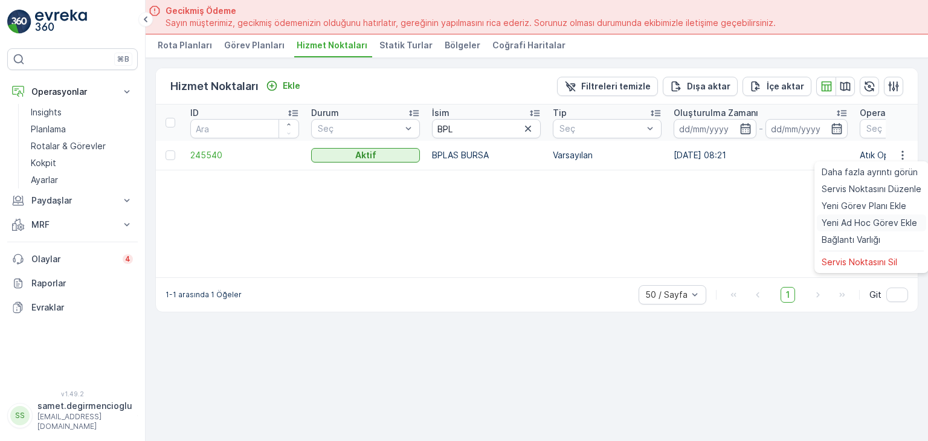
click at [858, 218] on span "Yeni Ad Hoc Görev Ekle" at bounding box center [868, 223] width 95 height 12
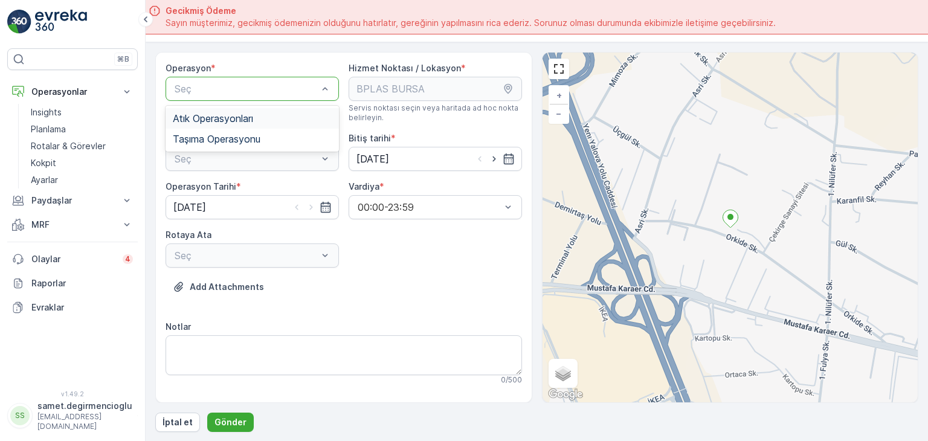
drag, startPoint x: 203, startPoint y: 98, endPoint x: 203, endPoint y: 108, distance: 9.7
click at [203, 97] on div "Seç" at bounding box center [251, 89] width 173 height 24
click at [204, 117] on span "Atık Operasyonları" at bounding box center [213, 118] width 80 height 11
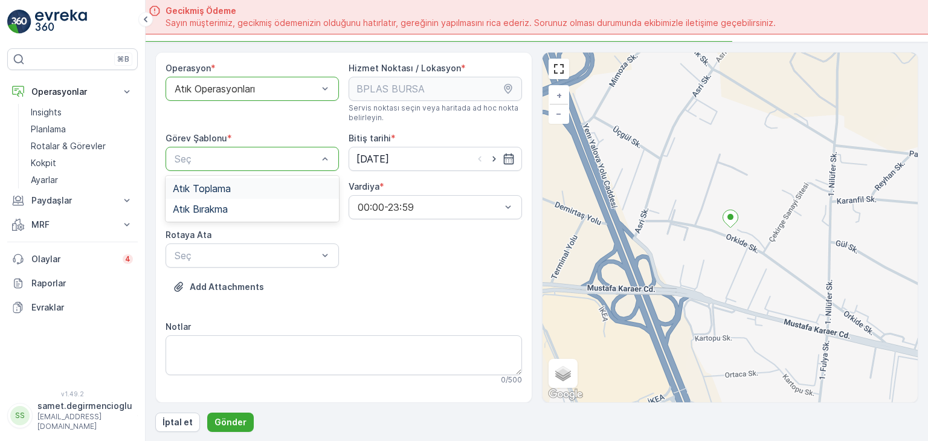
click at [197, 187] on span "Atık Toplama" at bounding box center [202, 188] width 58 height 11
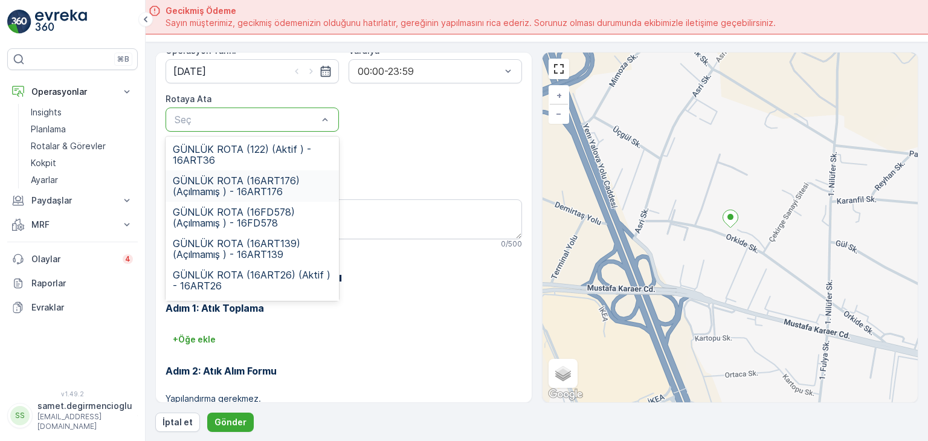
scroll to position [60, 0]
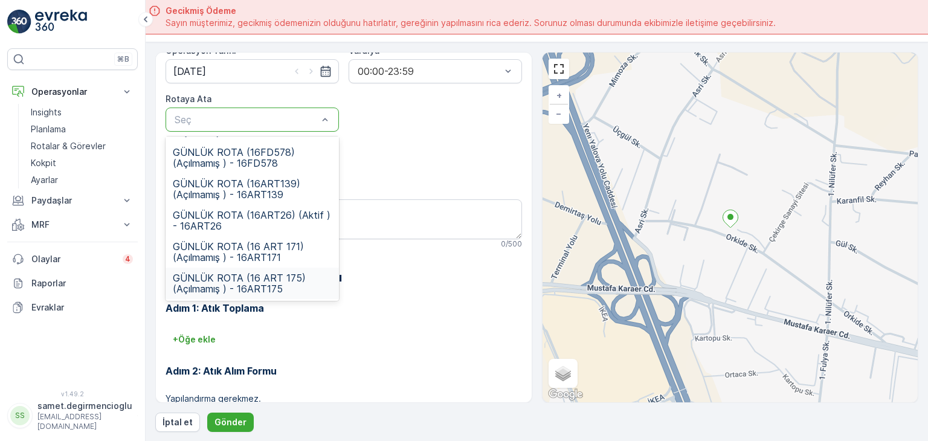
click at [271, 274] on span "GÜNLÜK ROTA (16 ART 175) (Açılmamış ) - 16ART175" at bounding box center [252, 283] width 159 height 22
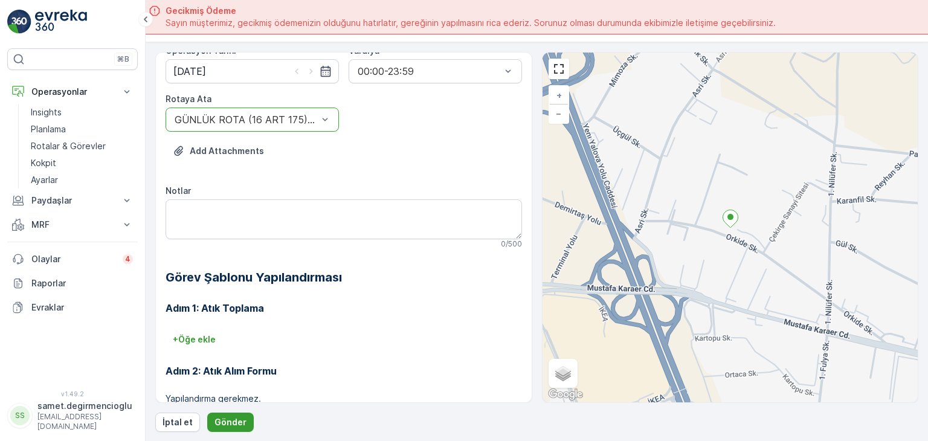
click at [234, 422] on p "Gönder" at bounding box center [230, 422] width 32 height 12
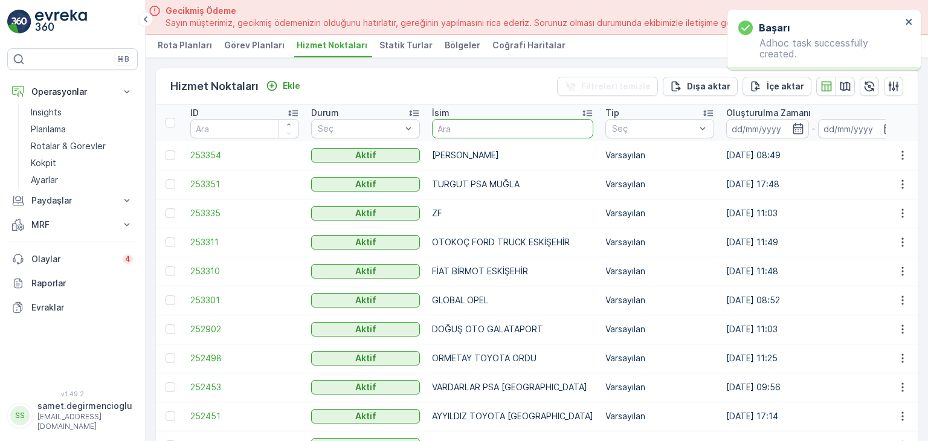
click at [469, 132] on input "text" at bounding box center [512, 128] width 161 height 19
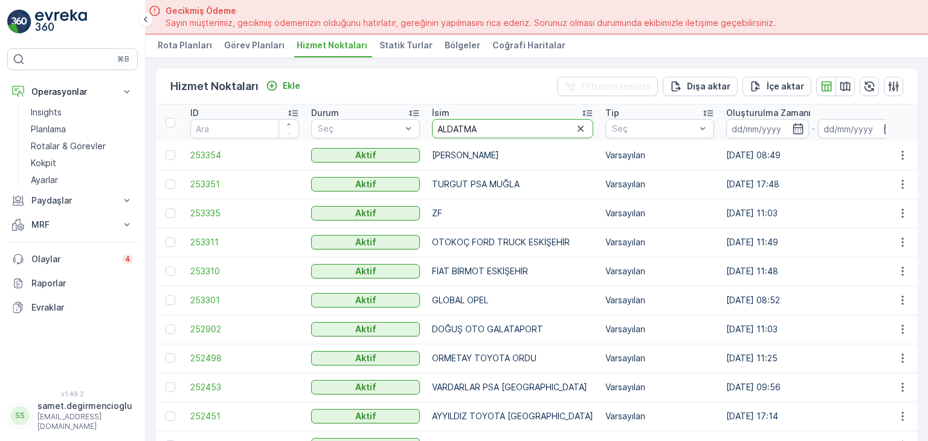
type input "ALDATMAZ"
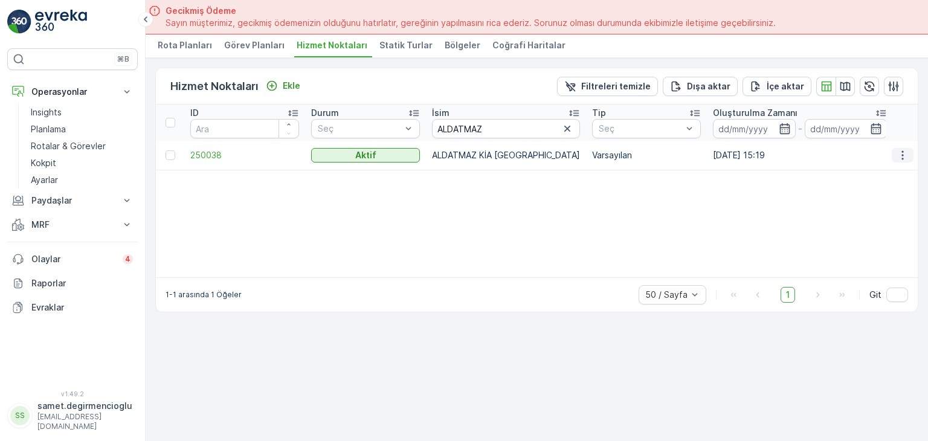
click at [903, 152] on icon "button" at bounding box center [902, 155] width 12 height 12
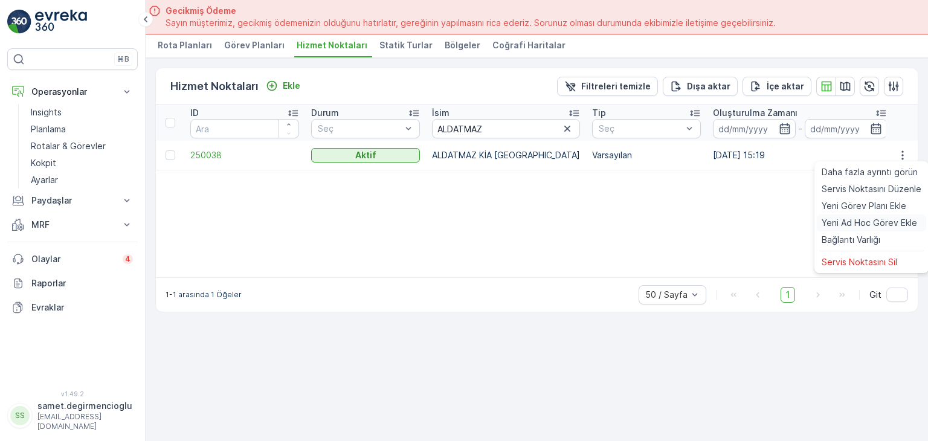
click at [871, 227] on span "Yeni Ad Hoc Görev Ekle" at bounding box center [868, 223] width 95 height 12
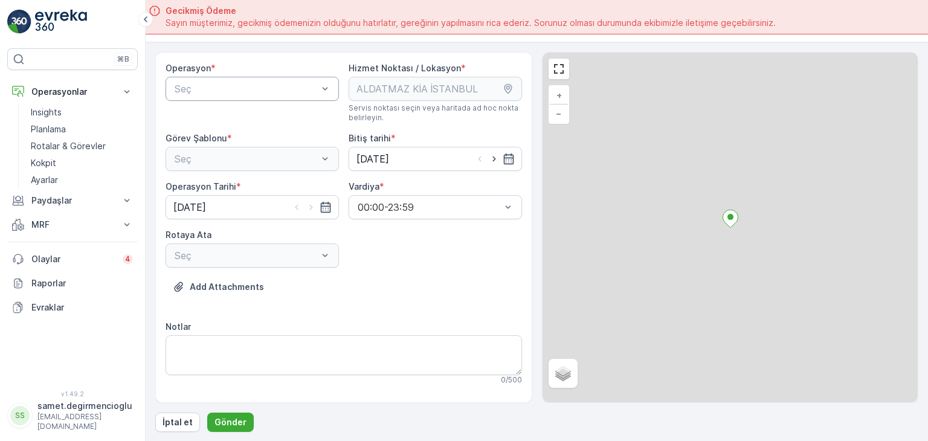
click at [216, 77] on div "Seç" at bounding box center [251, 89] width 173 height 24
click at [211, 120] on span "Atık Operasyonları" at bounding box center [213, 118] width 80 height 11
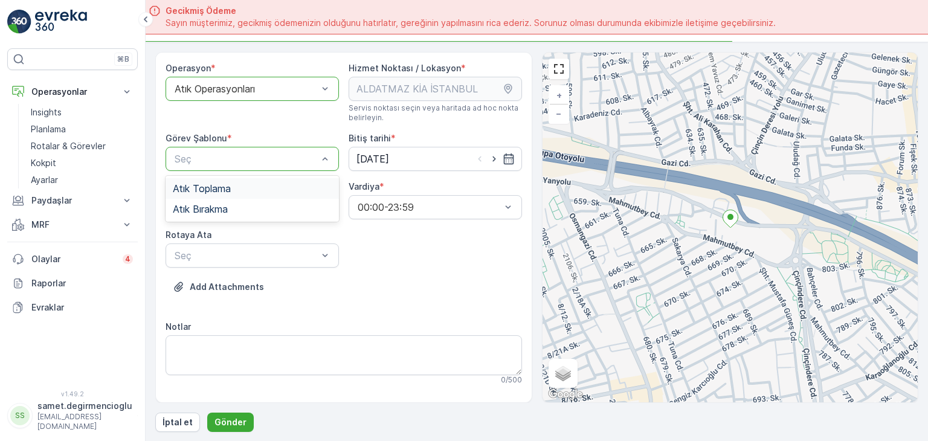
drag, startPoint x: 212, startPoint y: 183, endPoint x: 216, endPoint y: 197, distance: 14.5
click at [213, 184] on span "Atık Toplama" at bounding box center [202, 188] width 58 height 11
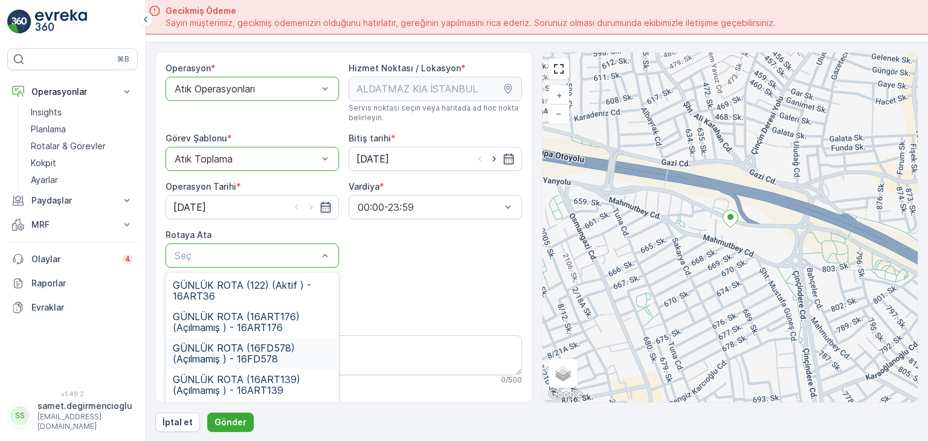
click at [254, 357] on span "GÜNLÜK ROTA (16FD578) (Açılmamış ) - 16FD578" at bounding box center [252, 353] width 159 height 22
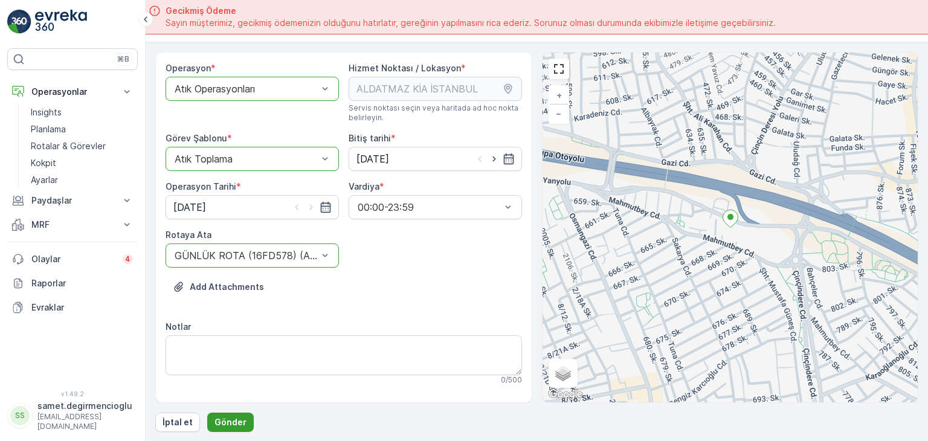
click at [234, 420] on p "Gönder" at bounding box center [230, 422] width 32 height 12
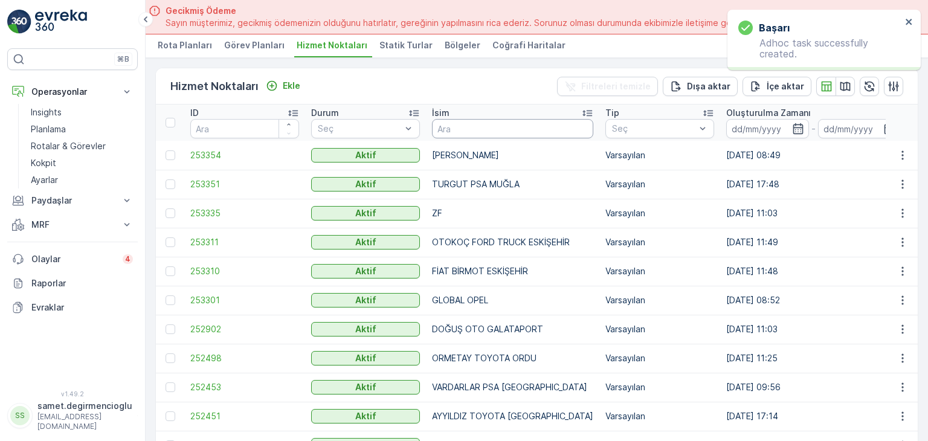
click at [487, 124] on input "text" at bounding box center [512, 128] width 161 height 19
type input "GLOBAL"
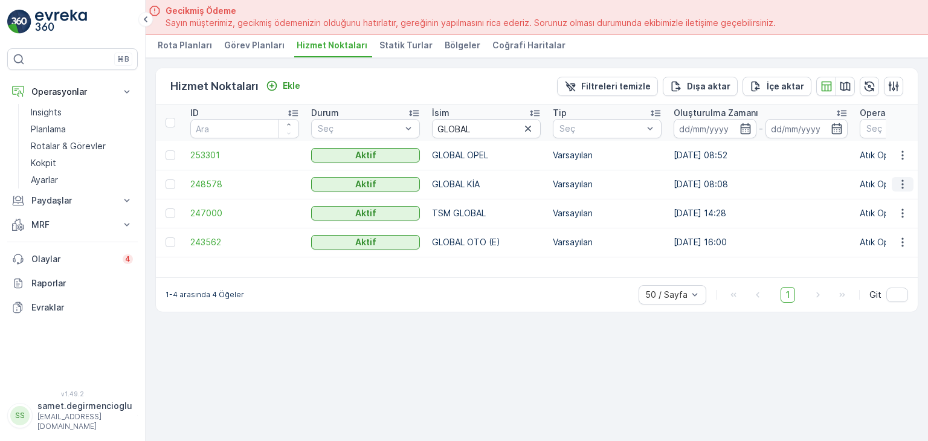
click at [898, 185] on icon "button" at bounding box center [902, 184] width 12 height 12
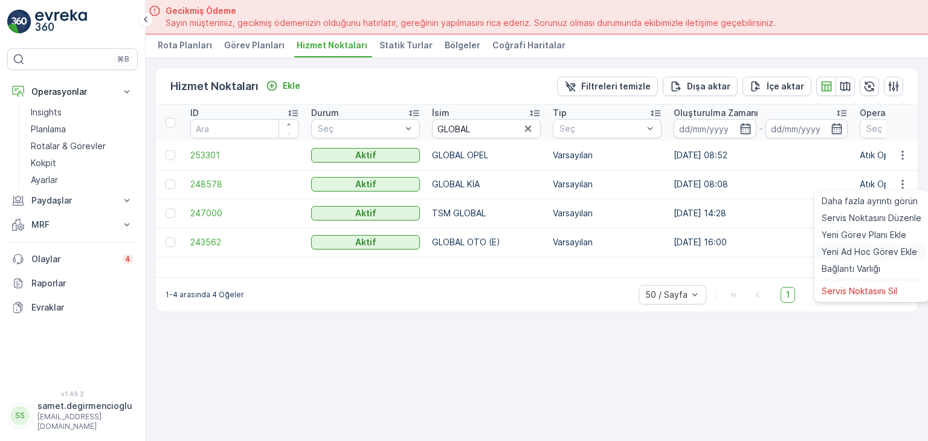
click at [848, 249] on span "Yeni Ad Hoc Görev Ekle" at bounding box center [868, 252] width 95 height 12
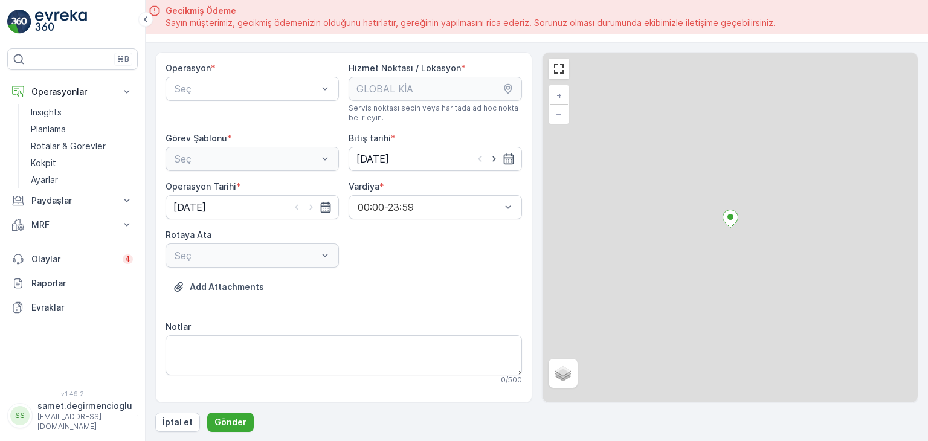
click at [256, 71] on div "Operasyon *" at bounding box center [251, 68] width 173 height 12
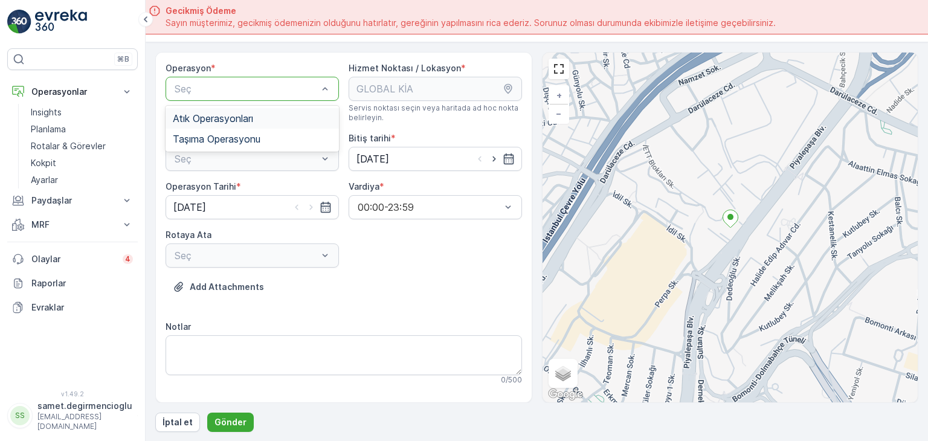
click at [239, 121] on span "Atık Operasyonları" at bounding box center [213, 118] width 80 height 11
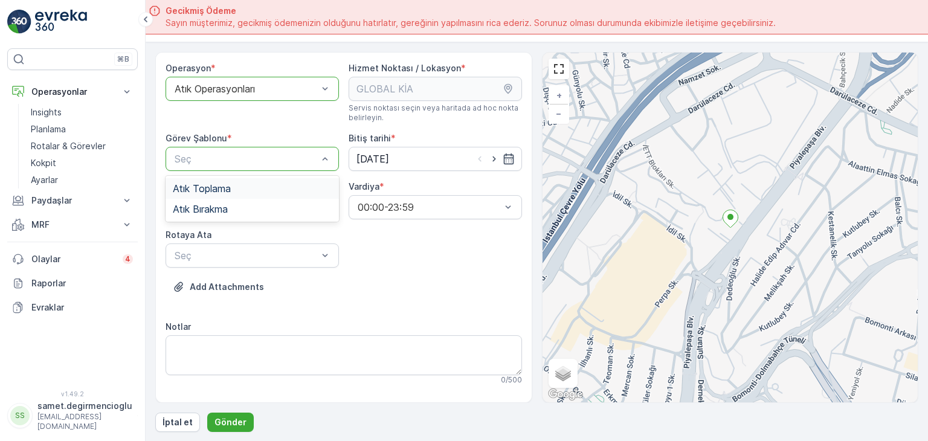
click at [213, 187] on span "Atık Toplama" at bounding box center [202, 188] width 58 height 11
click at [218, 247] on div "Seç" at bounding box center [251, 255] width 173 height 24
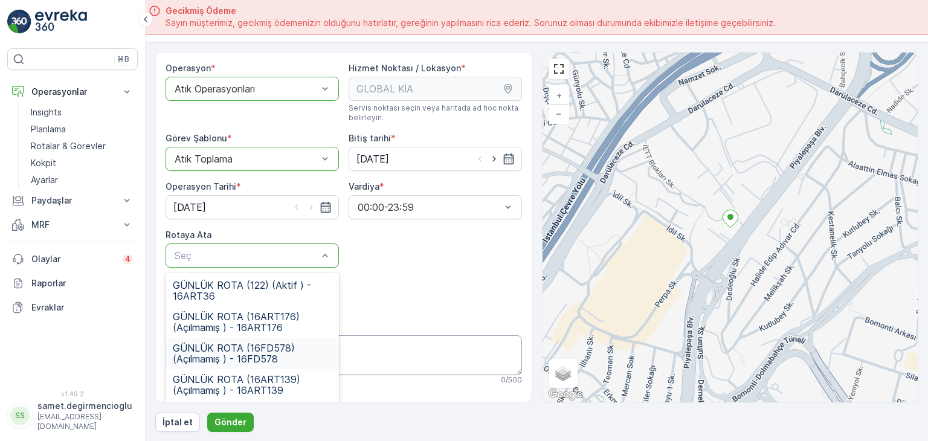
click at [248, 356] on span "GÜNLÜK ROTA (16FD578) (Açılmamış ) - 16FD578" at bounding box center [252, 353] width 159 height 22
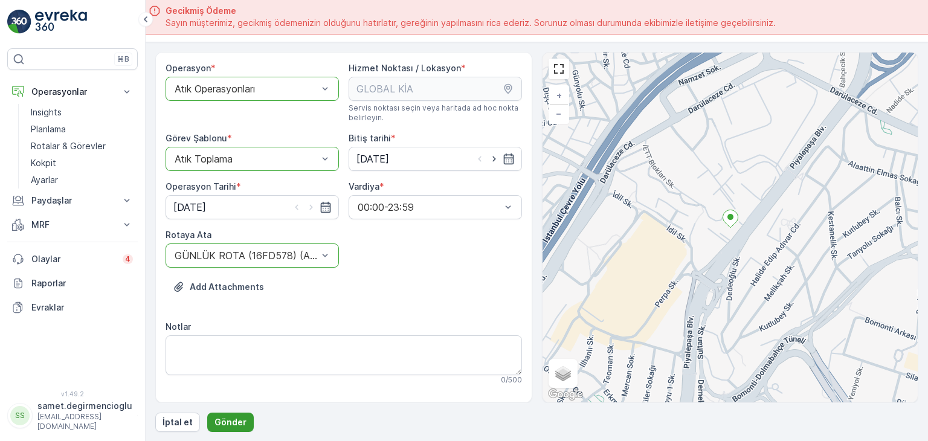
click at [240, 416] on p "Gönder" at bounding box center [230, 422] width 32 height 12
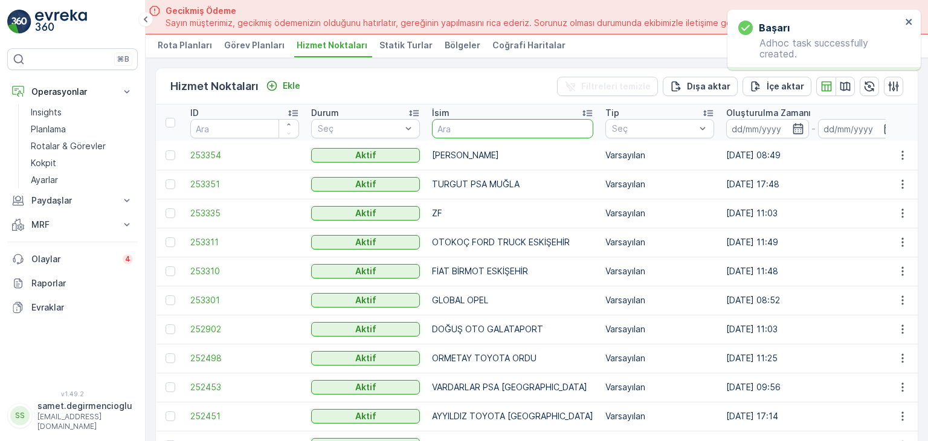
click at [464, 126] on input "text" at bounding box center [512, 128] width 161 height 19
type input "BAYKARALAR"
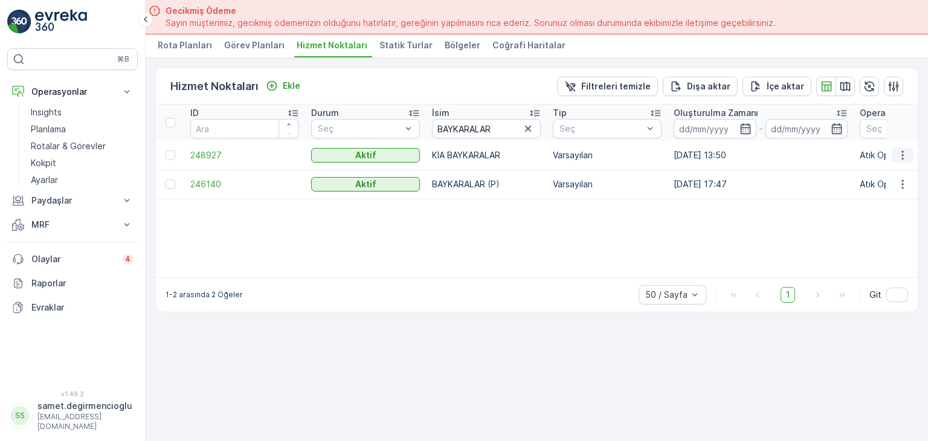
click at [899, 152] on icon "button" at bounding box center [902, 155] width 12 height 12
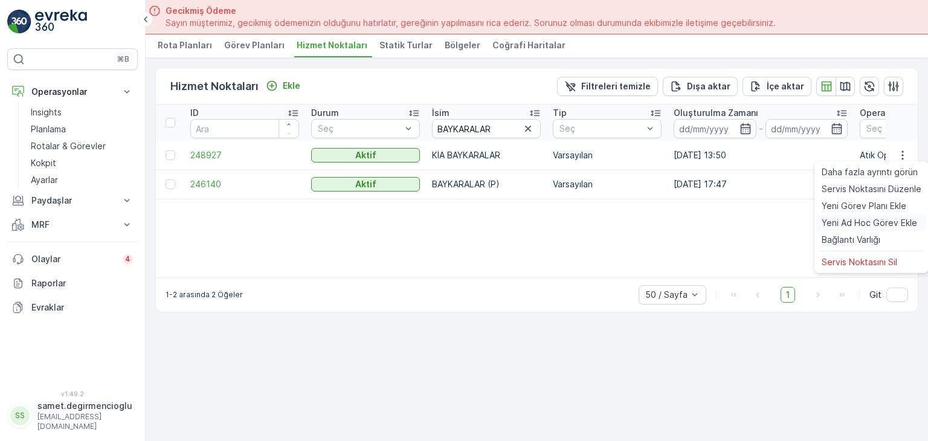
click at [850, 225] on span "Yeni Ad Hoc Görev Ekle" at bounding box center [868, 223] width 95 height 12
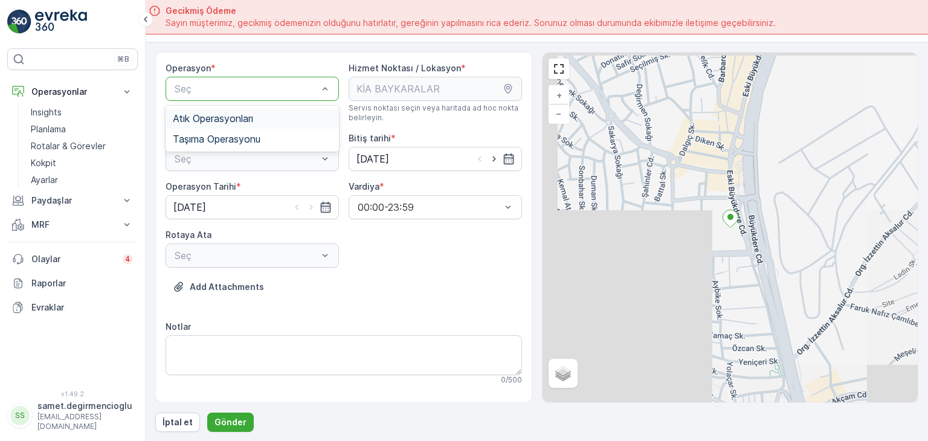
drag, startPoint x: 272, startPoint y: 111, endPoint x: 249, endPoint y: 143, distance: 38.9
click at [272, 111] on div "Atık Operasyonları" at bounding box center [251, 118] width 173 height 21
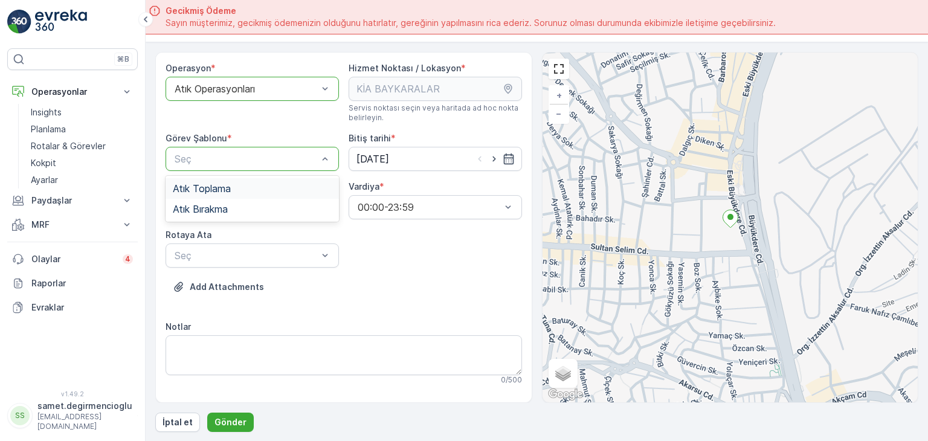
click at [228, 188] on span "Atık Toplama" at bounding box center [202, 188] width 58 height 11
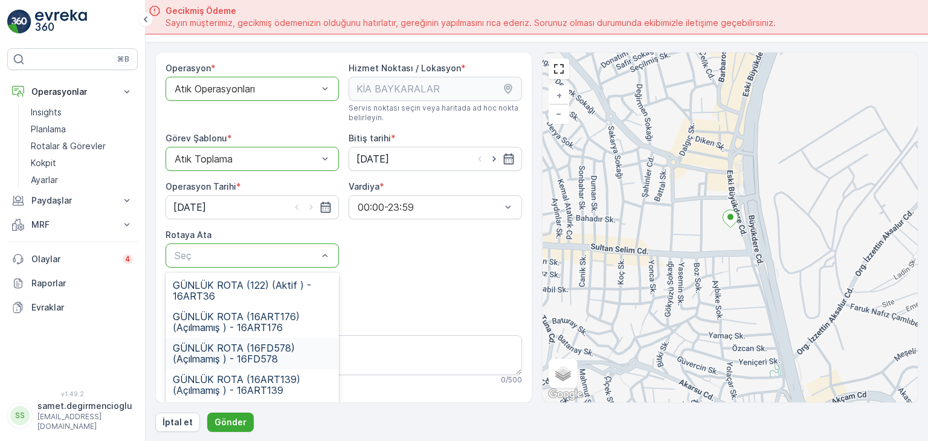
click at [251, 342] on span "GÜNLÜK ROTA (16FD578) (Açılmamış ) - 16FD578" at bounding box center [252, 353] width 159 height 22
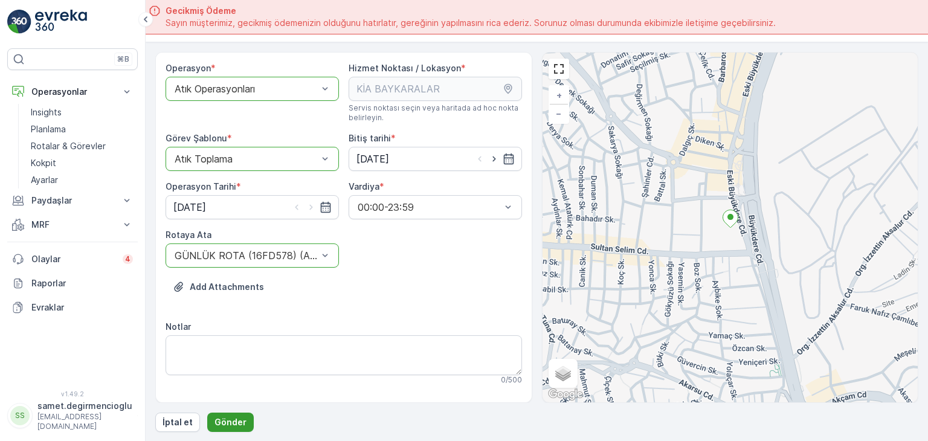
click at [229, 417] on p "Gönder" at bounding box center [230, 422] width 32 height 12
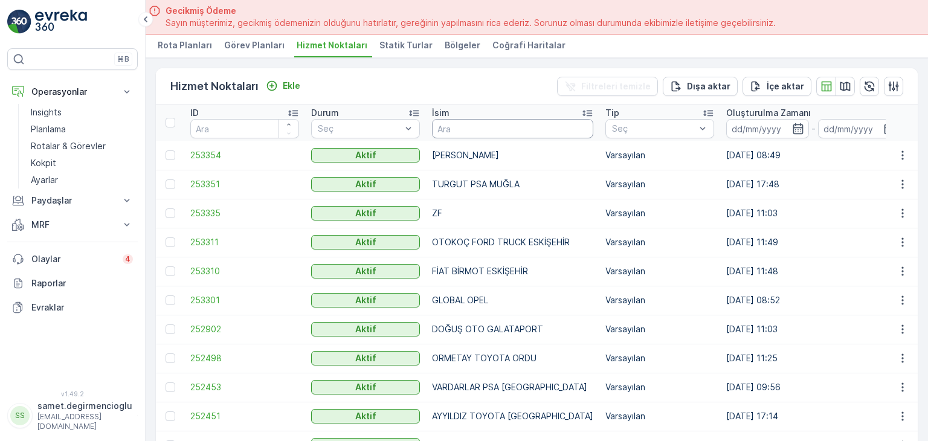
click at [463, 120] on input "text" at bounding box center [512, 128] width 161 height 19
type input "BARAKF"
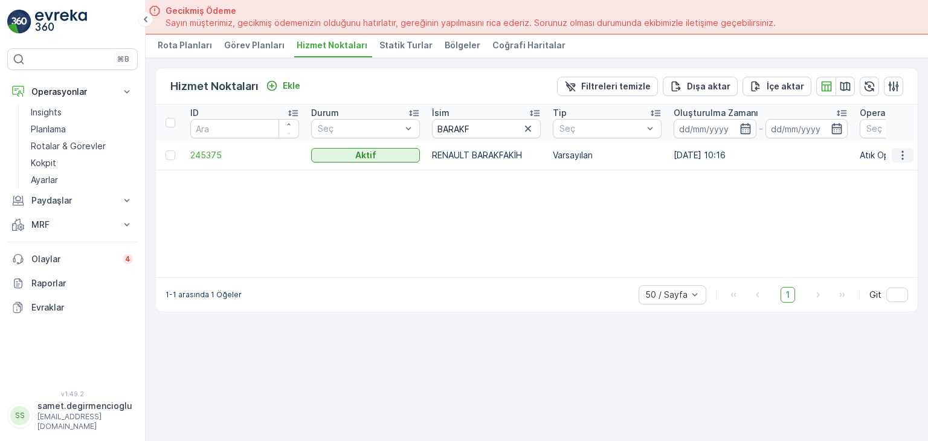
click at [903, 149] on icon "button" at bounding box center [902, 155] width 12 height 12
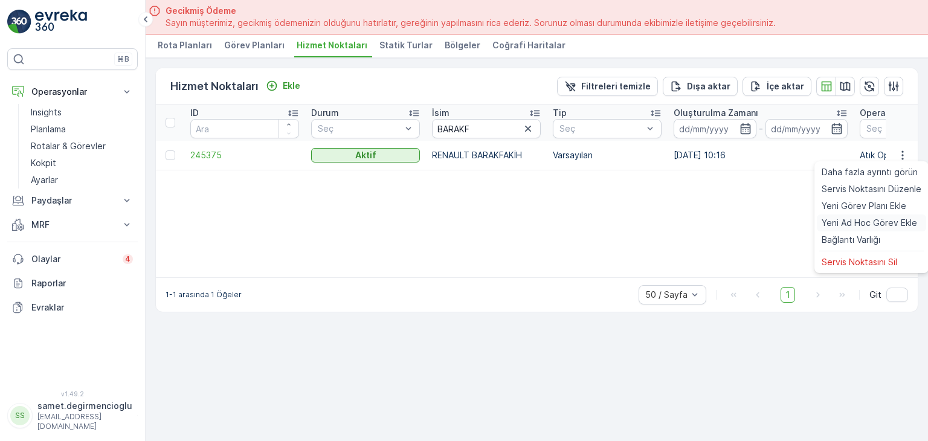
click at [859, 223] on span "Yeni Ad Hoc Görev Ekle" at bounding box center [868, 223] width 95 height 12
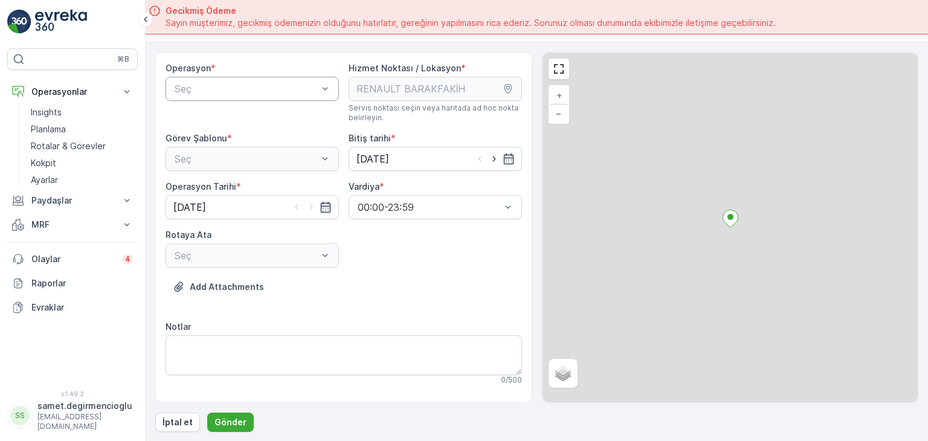
click at [226, 97] on div "Seç" at bounding box center [251, 89] width 173 height 24
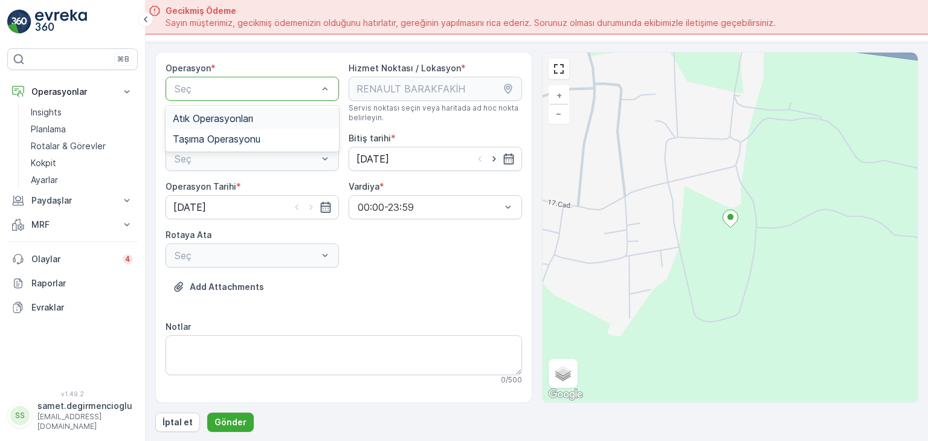
click at [214, 117] on span "Atık Operasyonları" at bounding box center [213, 118] width 80 height 11
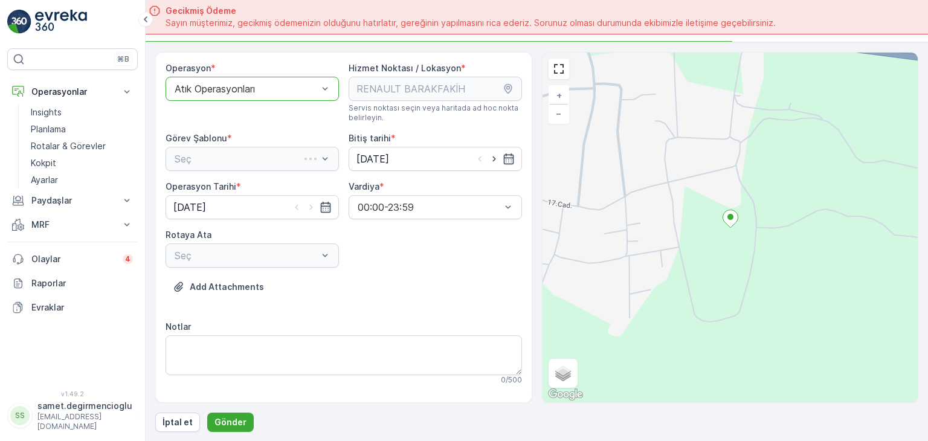
click at [216, 148] on div "Seç" at bounding box center [251, 159] width 173 height 24
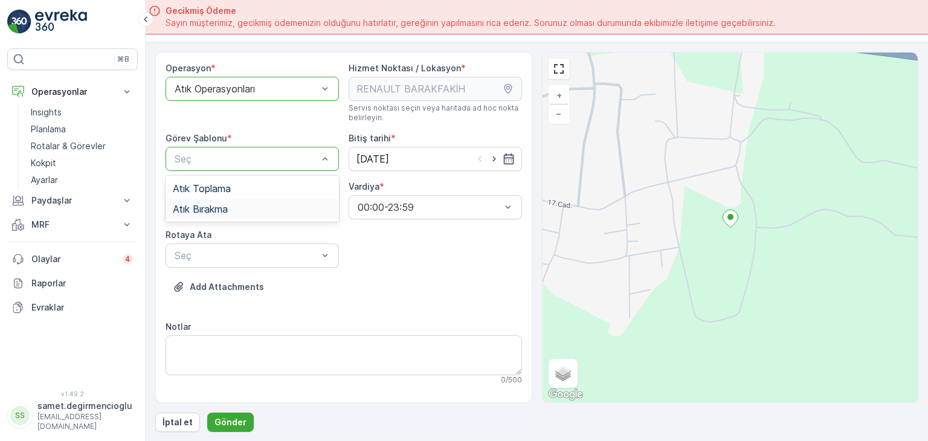
click at [216, 203] on span "Atık Bırakma" at bounding box center [200, 208] width 55 height 11
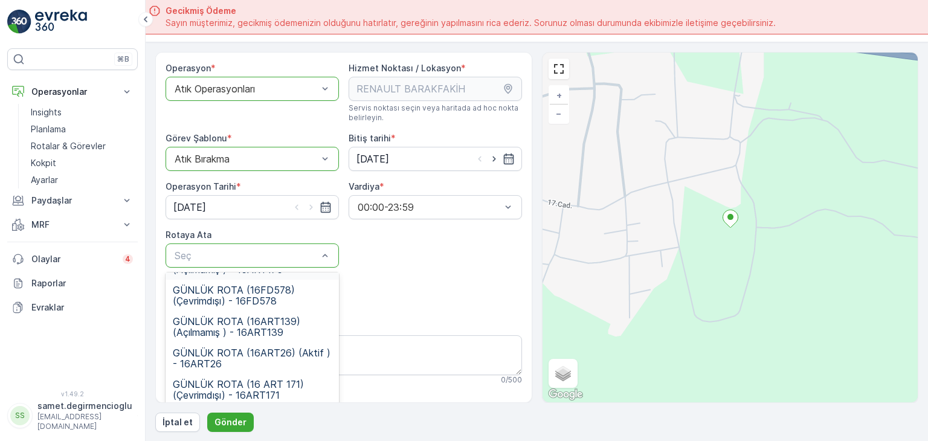
scroll to position [60, 0]
click at [309, 353] on span "GÜNLÜK ROTA (16ART26) (Aktif ) - 16ART26" at bounding box center [252, 356] width 159 height 22
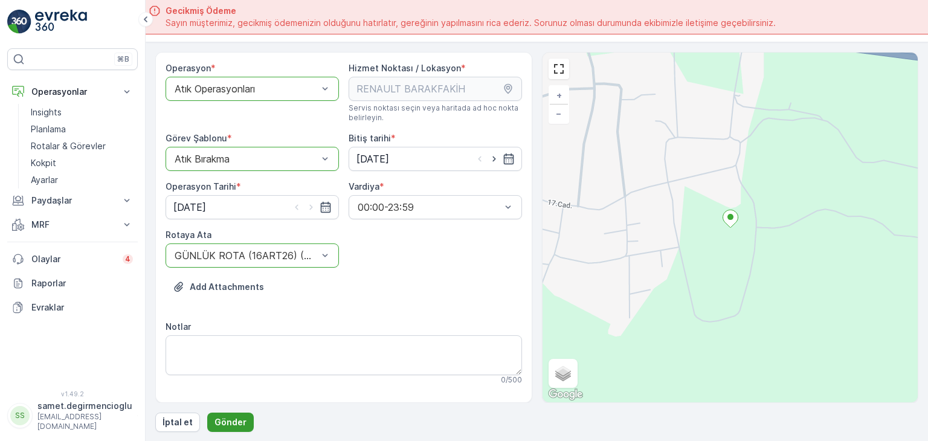
click at [220, 423] on p "Gönder" at bounding box center [230, 422] width 32 height 12
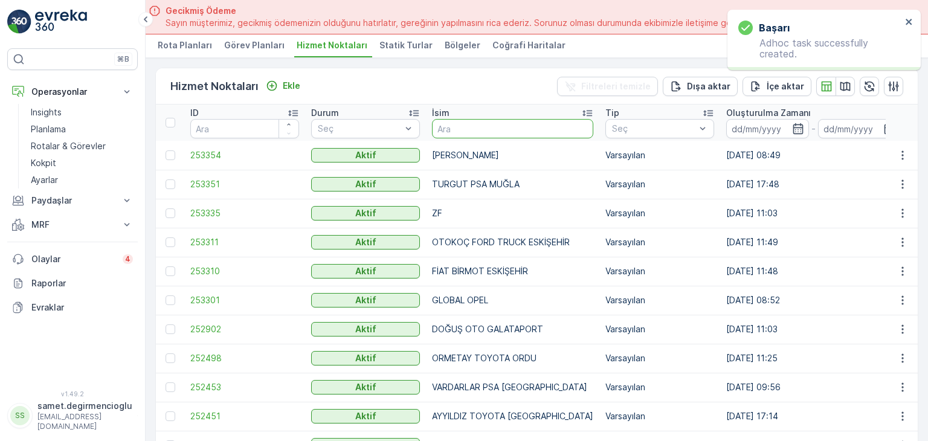
click at [464, 134] on input "text" at bounding box center [512, 128] width 161 height 19
type input "BARAKF"
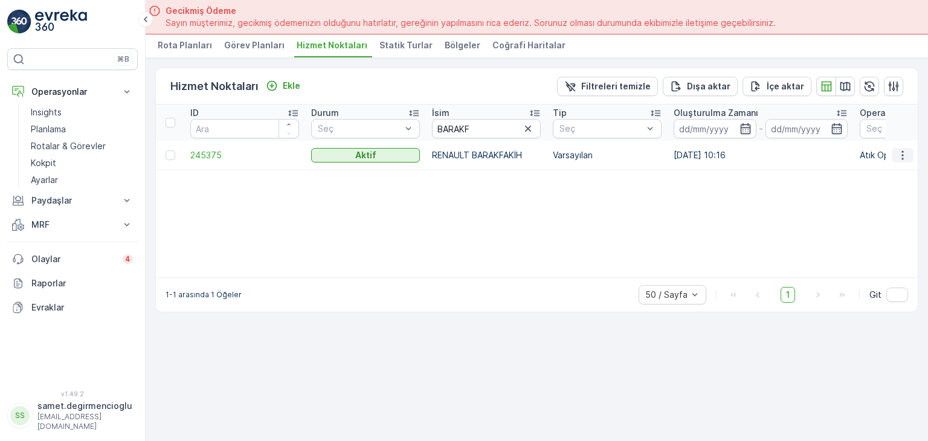
click at [905, 150] on icon "button" at bounding box center [902, 155] width 12 height 12
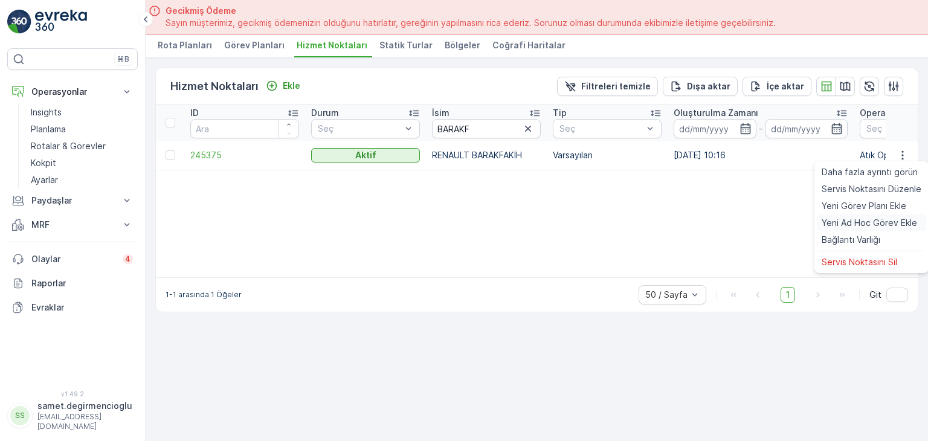
click at [861, 217] on span "Yeni Ad Hoc Görev Ekle" at bounding box center [868, 223] width 95 height 12
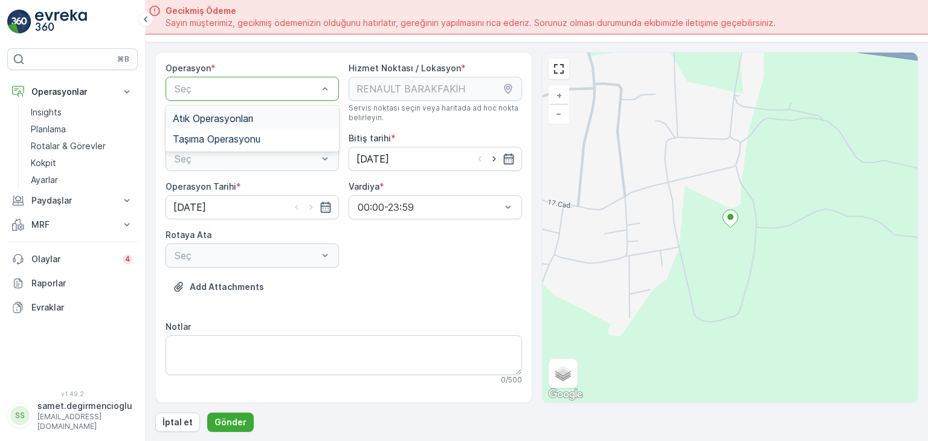
click at [251, 117] on span "Atık Operasyonları" at bounding box center [213, 118] width 80 height 11
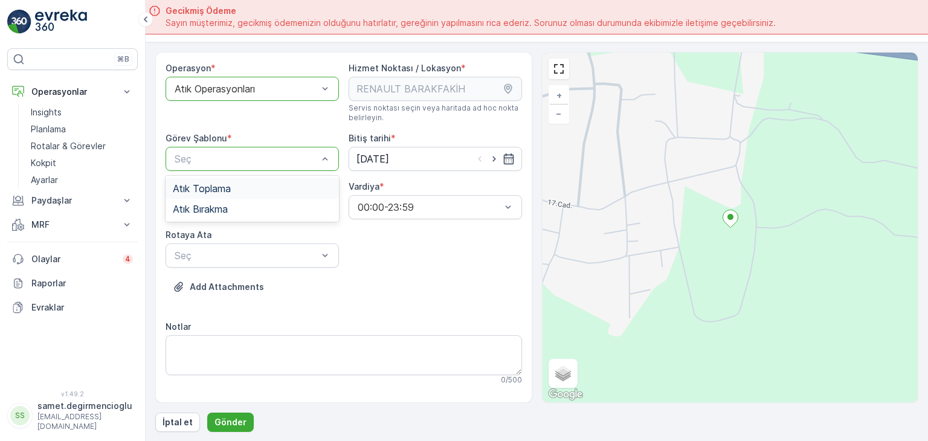
click at [225, 189] on span "Atık Toplama" at bounding box center [202, 188] width 58 height 11
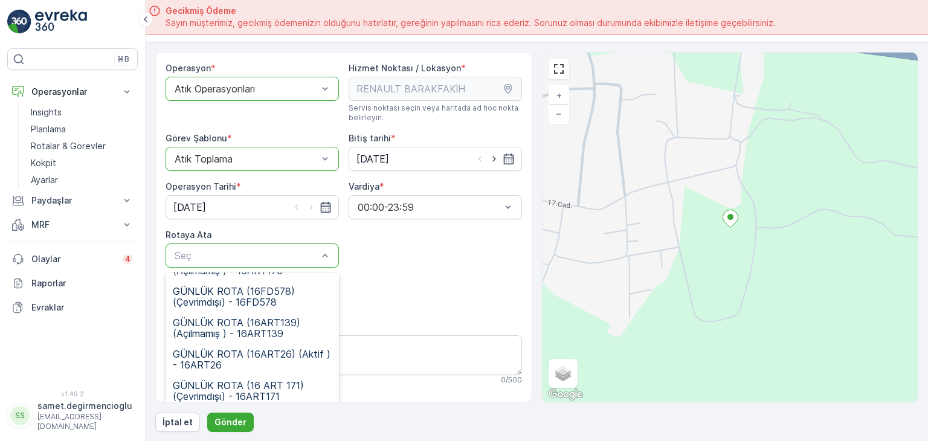
scroll to position [60, 0]
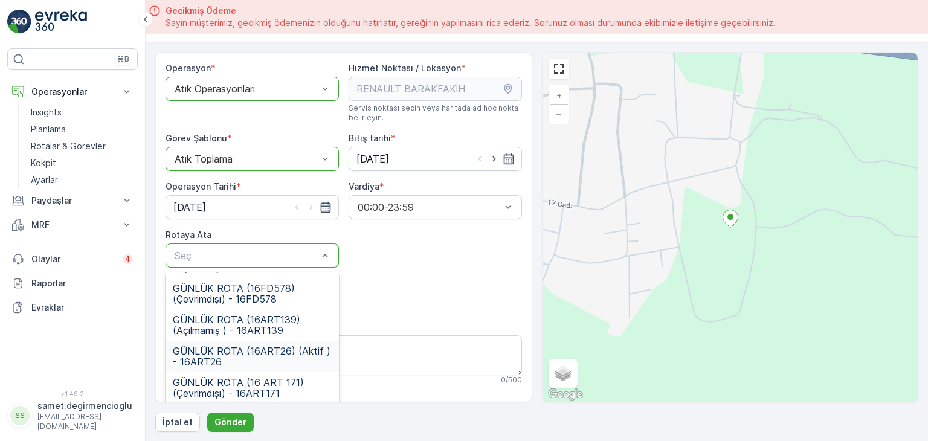
click at [293, 354] on span "GÜNLÜK ROTA (16ART26) (Aktif ) - 16ART26" at bounding box center [252, 356] width 159 height 22
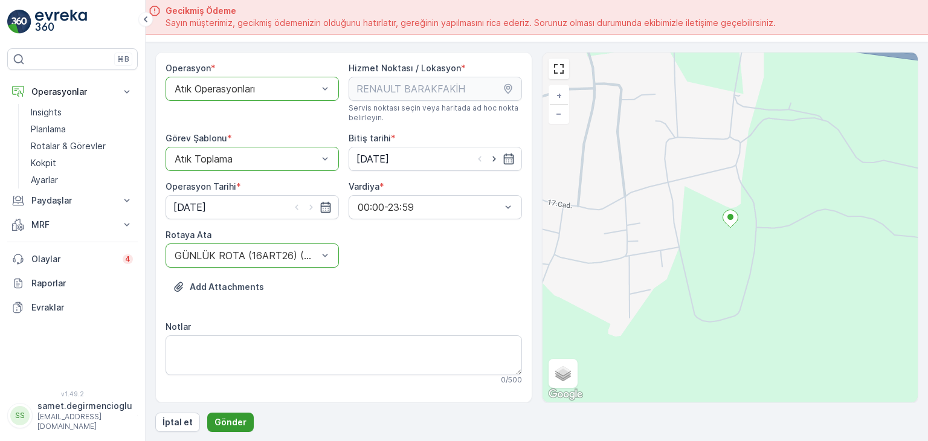
click at [238, 417] on p "Gönder" at bounding box center [230, 422] width 32 height 12
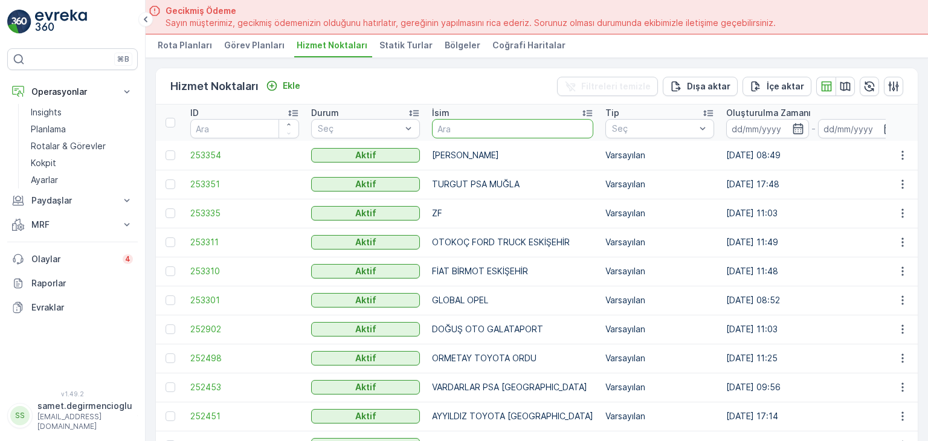
click at [457, 123] on input "text" at bounding box center [512, 128] width 161 height 19
type input "er"
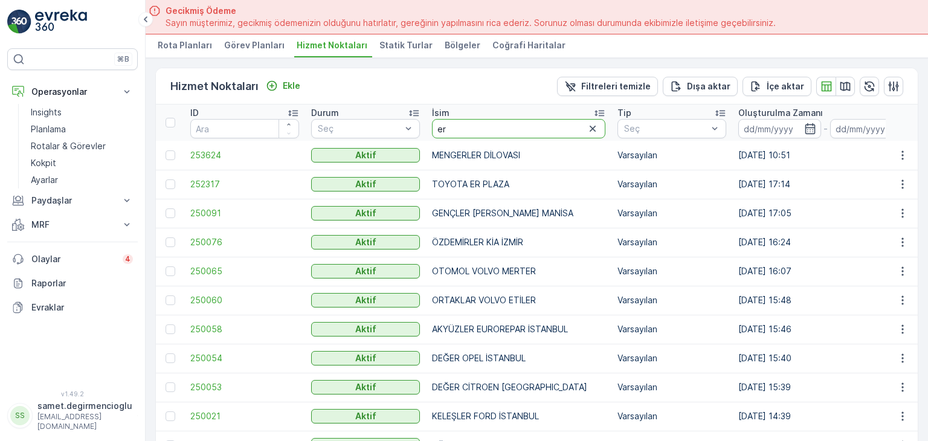
click at [522, 130] on input "er" at bounding box center [518, 128] width 173 height 19
type input "er k"
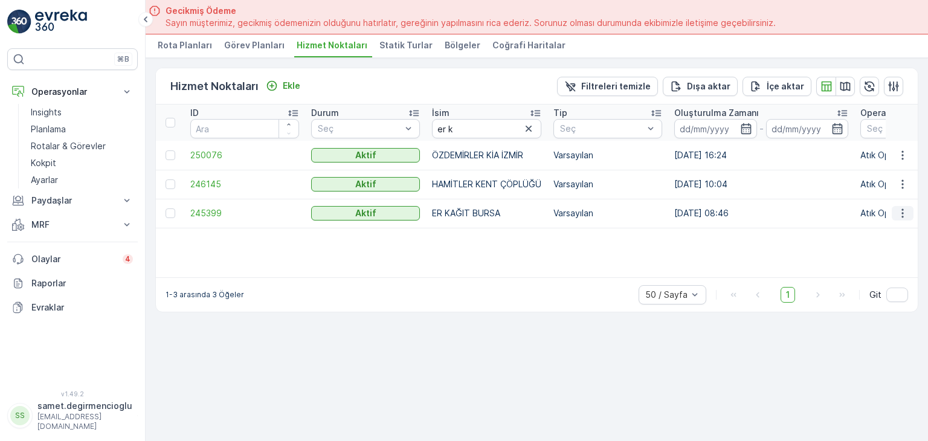
click at [906, 210] on icon "button" at bounding box center [902, 213] width 12 height 12
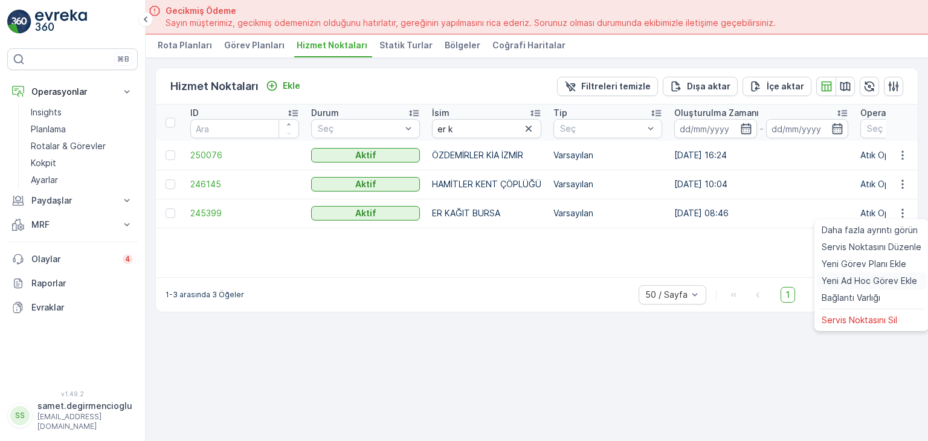
click at [872, 280] on span "Yeni Ad Hoc Görev Ekle" at bounding box center [868, 281] width 95 height 12
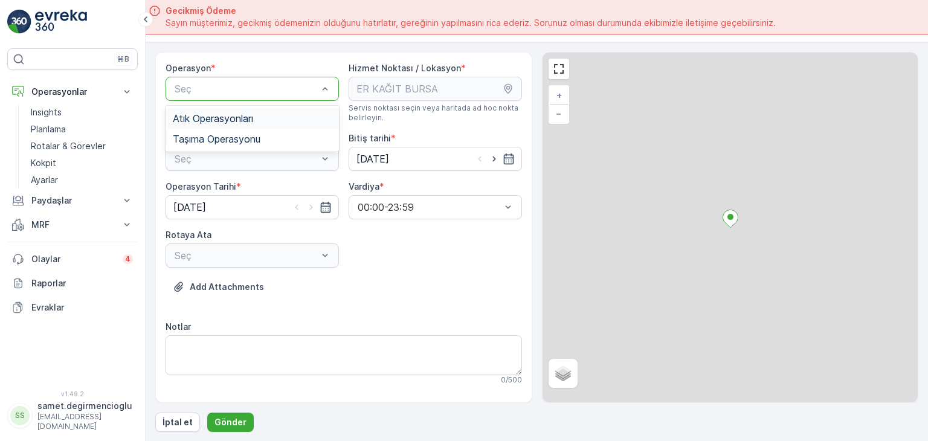
click at [271, 99] on div "Seç" at bounding box center [251, 89] width 173 height 24
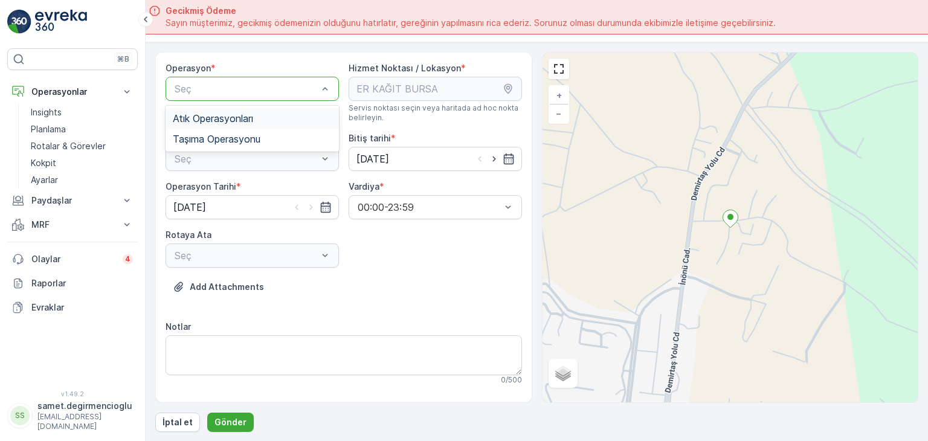
click at [253, 119] on span "Atık Operasyonları" at bounding box center [213, 118] width 80 height 11
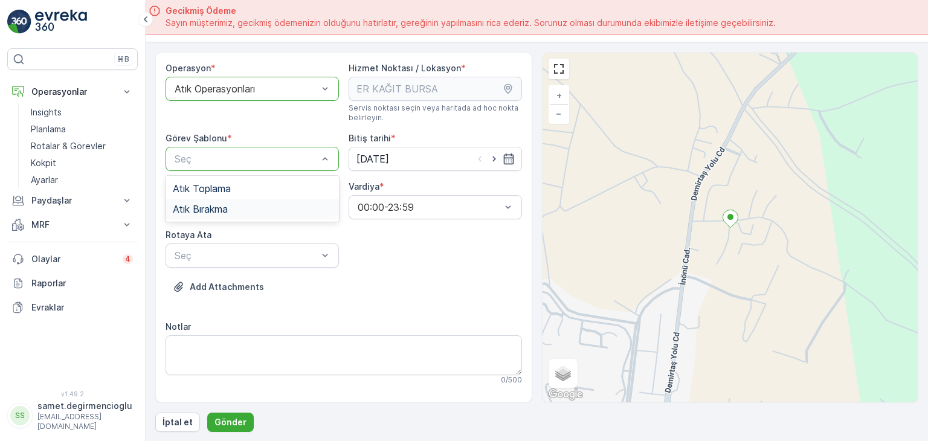
click at [232, 211] on div "Atık Bırakma" at bounding box center [252, 208] width 159 height 11
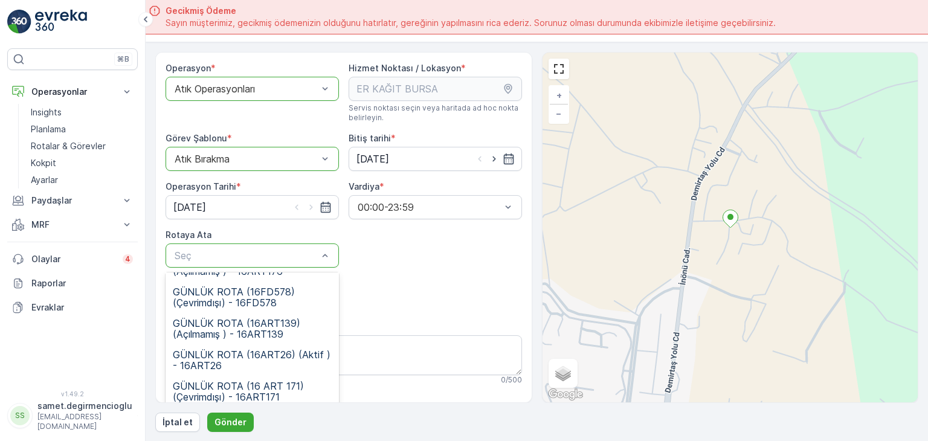
scroll to position [60, 0]
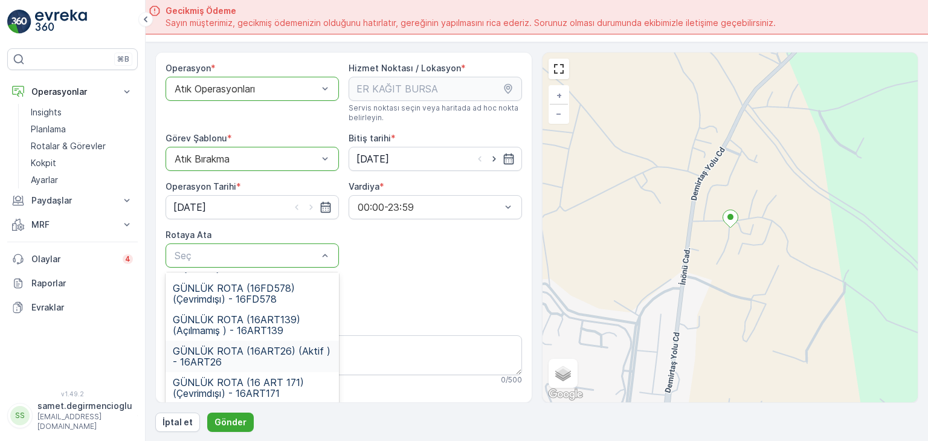
click at [297, 349] on span "GÜNLÜK ROTA (16ART26) (Aktif ) - 16ART26" at bounding box center [252, 356] width 159 height 22
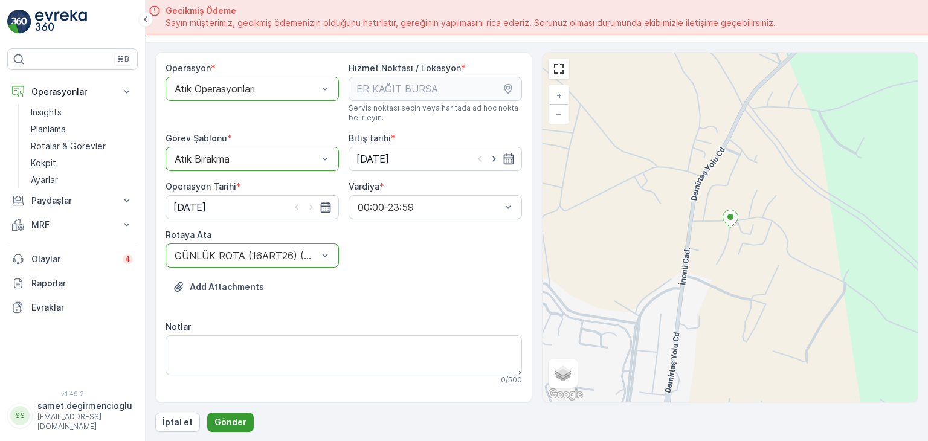
click at [229, 423] on p "Gönder" at bounding box center [230, 422] width 32 height 12
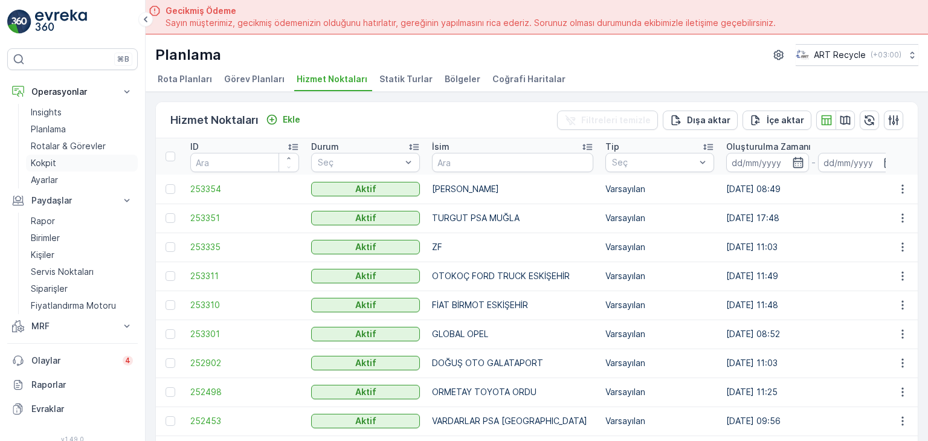
scroll to position [34, 0]
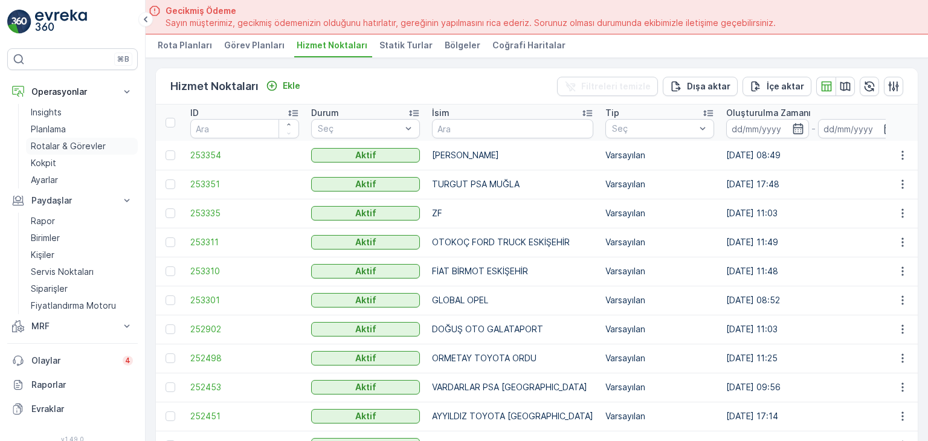
click at [56, 146] on p "Rotalar & Görevler" at bounding box center [68, 146] width 75 height 12
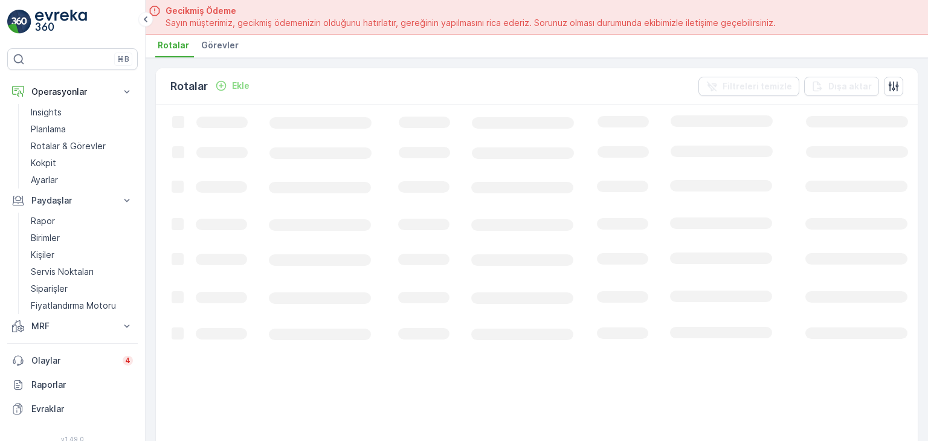
click at [231, 40] on span "Görevler" at bounding box center [219, 45] width 37 height 12
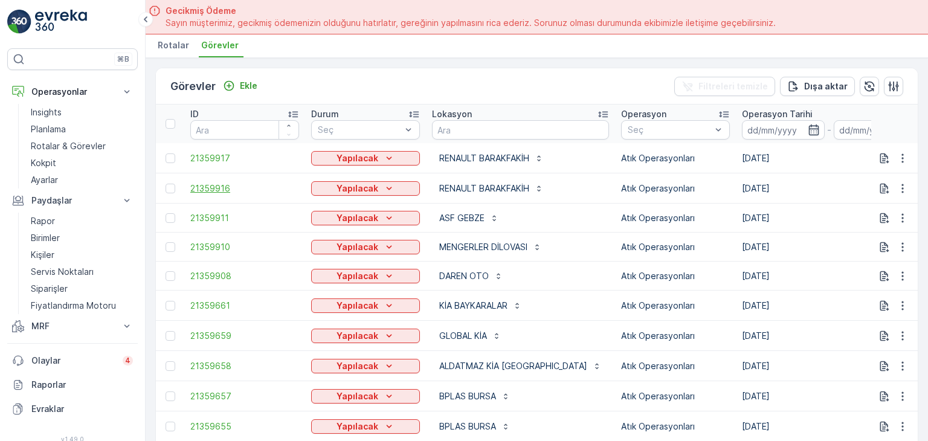
click at [215, 187] on span "21359916" at bounding box center [244, 188] width 109 height 12
click at [899, 184] on icon "button" at bounding box center [902, 188] width 12 height 12
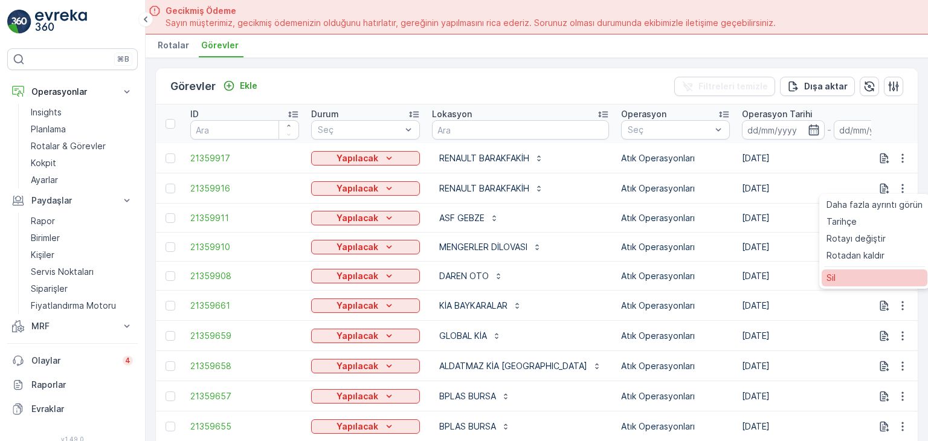
drag, startPoint x: 863, startPoint y: 254, endPoint x: 848, endPoint y: 274, distance: 25.0
click at [848, 274] on ul "Daha fazla ayrıntı görün Tarihçe Rotayı değiştir Rotadan kaldır Sil" at bounding box center [874, 241] width 111 height 95
click at [848, 274] on div "Sil" at bounding box center [874, 277] width 106 height 17
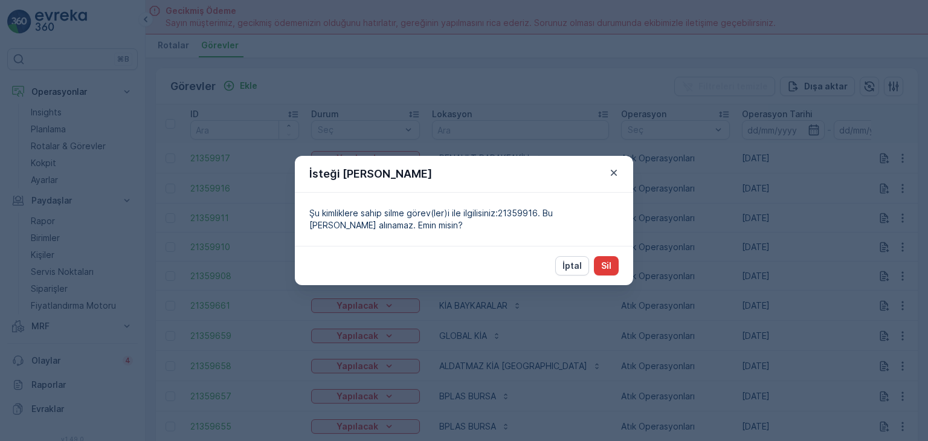
click at [606, 262] on p "Sil" at bounding box center [606, 266] width 10 height 12
